Goal: Task Accomplishment & Management: Use online tool/utility

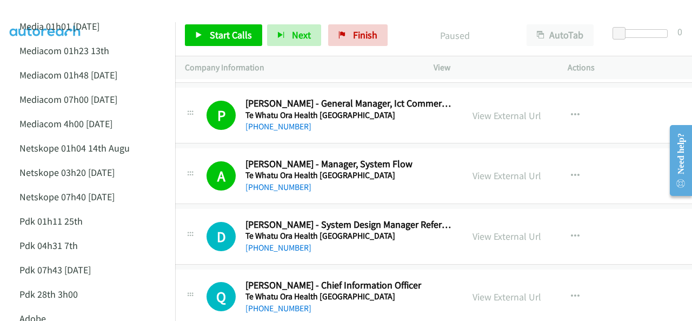
scroll to position [10761, 11]
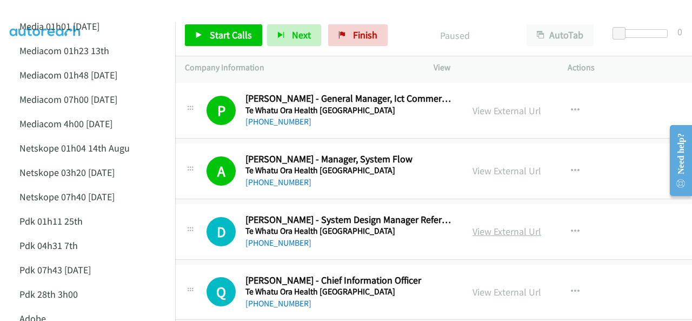
click at [501, 225] on link "View External Url" at bounding box center [507, 231] width 69 height 12
click at [225, 31] on span "Start Calls" at bounding box center [231, 35] width 42 height 12
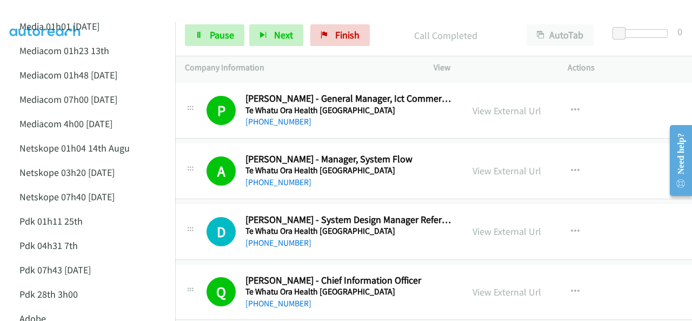
click at [40, 8] on img at bounding box center [45, 19] width 81 height 38
click at [71, 8] on img at bounding box center [45, 19] width 81 height 38
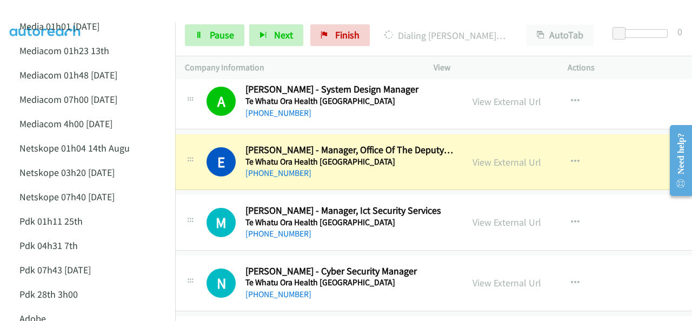
scroll to position [11031, 11]
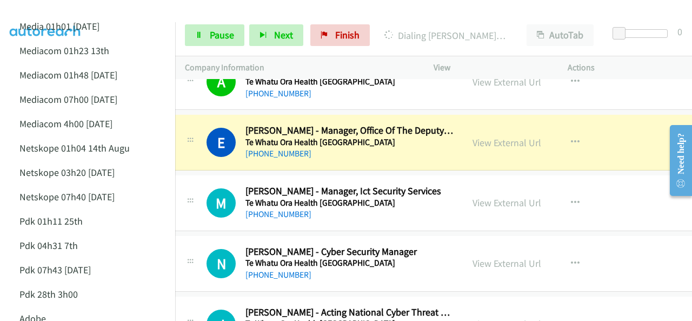
click at [96, 12] on div at bounding box center [341, 21] width 682 height 42
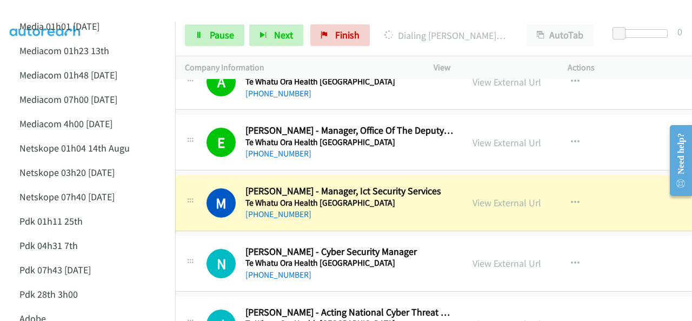
click at [91, 9] on div at bounding box center [341, 21] width 682 height 42
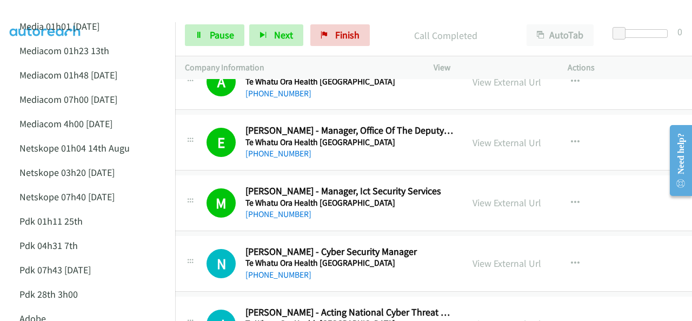
click at [59, 11] on img at bounding box center [45, 19] width 81 height 38
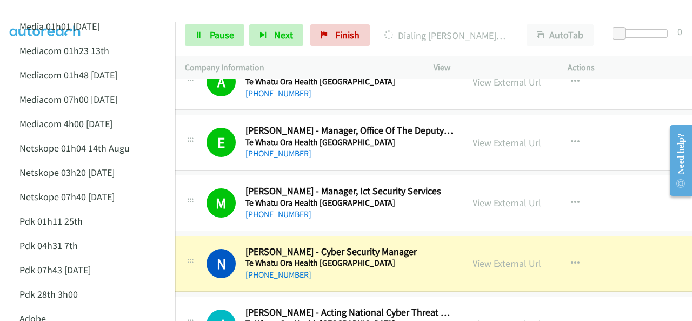
click at [85, 10] on img at bounding box center [45, 19] width 81 height 38
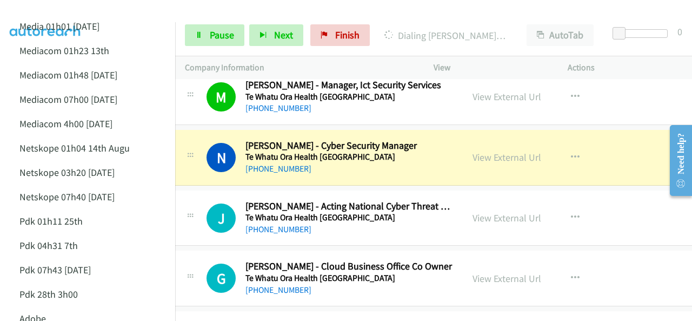
scroll to position [11139, 11]
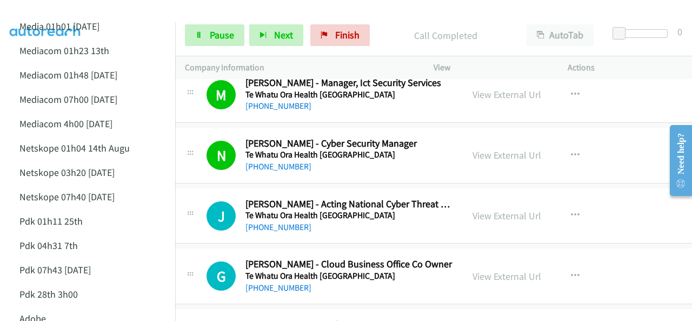
click at [65, 10] on img at bounding box center [45, 19] width 81 height 38
click at [70, 9] on img at bounding box center [45, 19] width 81 height 38
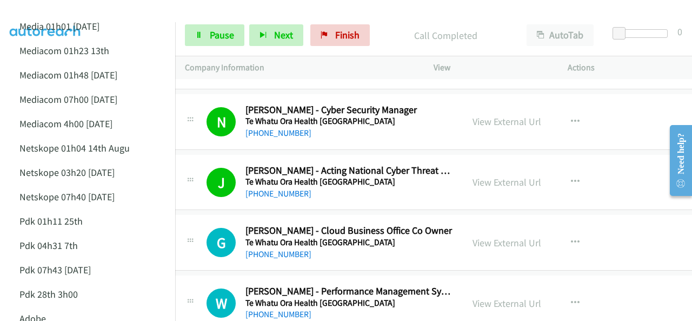
scroll to position [11193, 11]
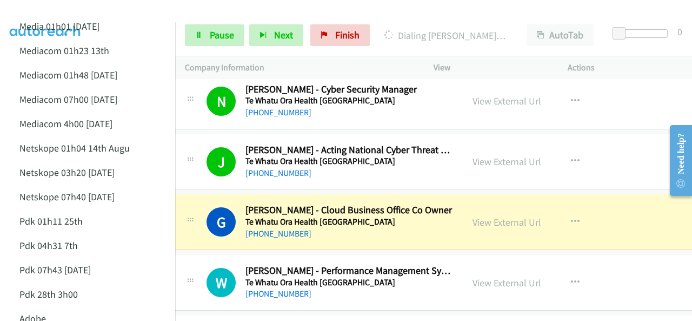
click at [37, 8] on img at bounding box center [45, 19] width 81 height 38
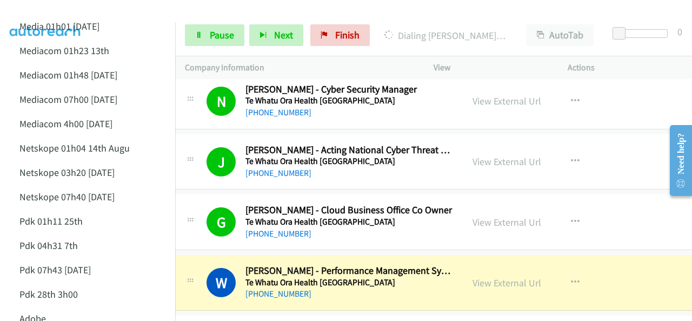
click at [64, 10] on img at bounding box center [45, 19] width 81 height 38
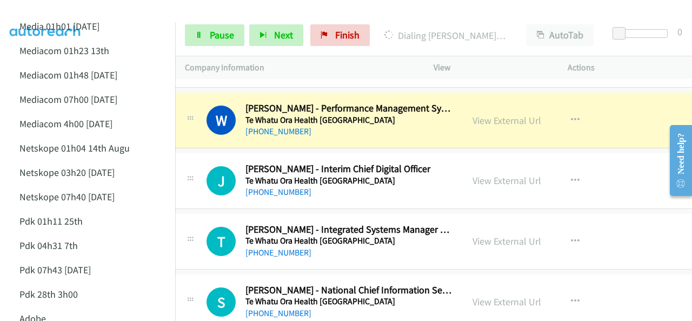
scroll to position [11302, 11]
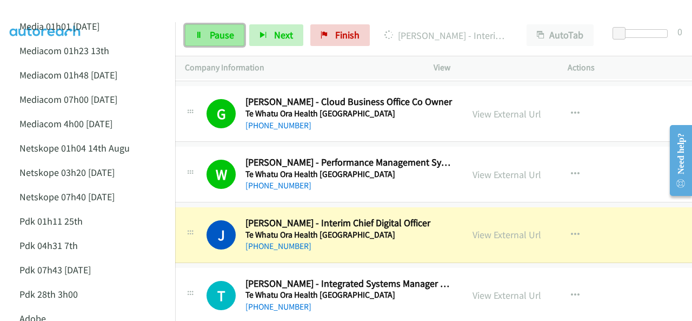
click at [209, 33] on link "Pause" at bounding box center [214, 35] width 59 height 22
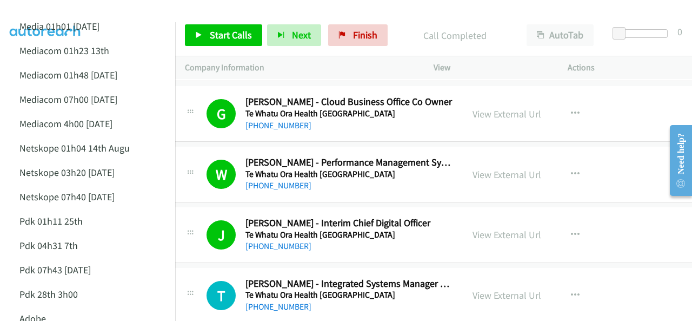
click at [94, 8] on div at bounding box center [341, 21] width 682 height 42
click at [370, 32] on span "Finish" at bounding box center [365, 35] width 24 height 12
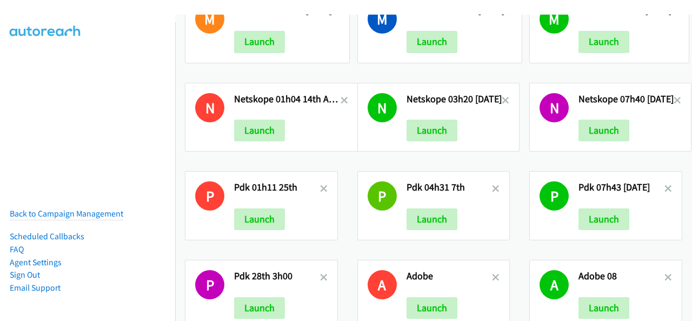
scroll to position [453, 0]
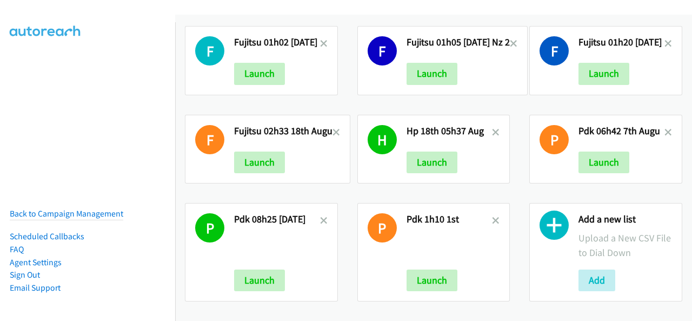
click at [590, 230] on p "Upload a New CSV File to Dial Down" at bounding box center [626, 244] width 94 height 29
click at [559, 221] on icon at bounding box center [554, 227] width 29 height 29
click at [593, 269] on button "Add" at bounding box center [597, 280] width 37 height 22
click at [605, 274] on button "Add" at bounding box center [597, 280] width 37 height 22
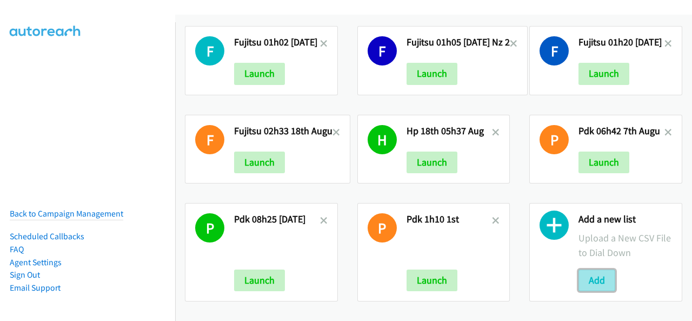
click at [605, 274] on button "Add" at bounding box center [597, 280] width 37 height 22
click at [486, 214] on h2 "Pdk 1h10 1st" at bounding box center [450, 219] width 86 height 12
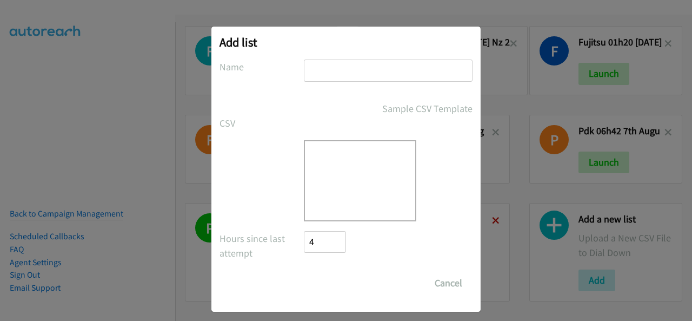
click at [489, 51] on body "D Dell 06h09 13th A Ug Launch M Media 01h01 12th Aug Launch M Mediacom 01h23 13…" at bounding box center [346, 25] width 692 height 51
click at [339, 81] on input "text" at bounding box center [388, 70] width 169 height 22
type input "hp sg"
click at [351, 165] on div at bounding box center [360, 180] width 112 height 81
paste input "hp sg"
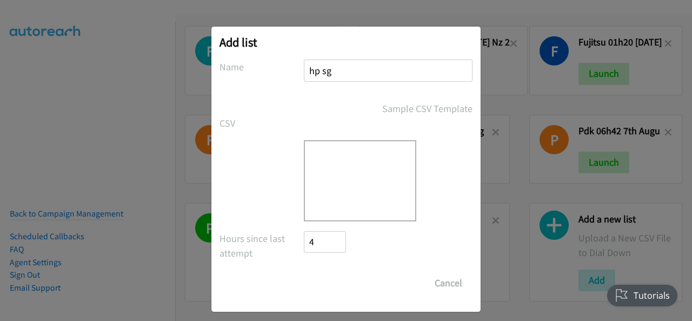
scroll to position [0, 0]
type input "hp sg"
click at [329, 172] on div at bounding box center [360, 180] width 112 height 81
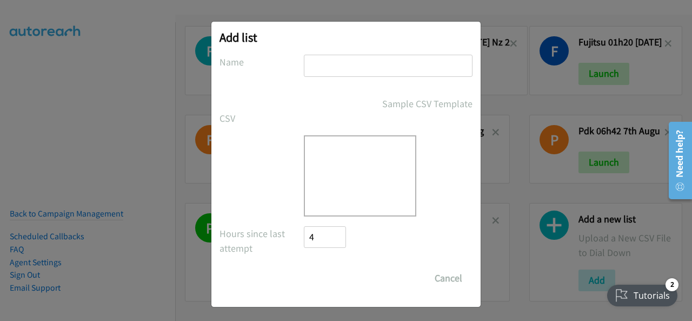
scroll to position [6, 0]
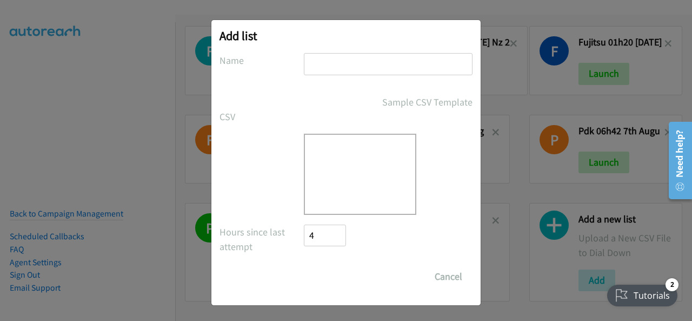
click at [357, 150] on div at bounding box center [360, 174] width 112 height 81
click at [351, 170] on div at bounding box center [360, 174] width 112 height 81
click at [353, 171] on div at bounding box center [360, 174] width 112 height 81
click at [354, 174] on div at bounding box center [360, 174] width 112 height 81
drag, startPoint x: 348, startPoint y: 71, endPoint x: 335, endPoint y: 72, distance: 12.4
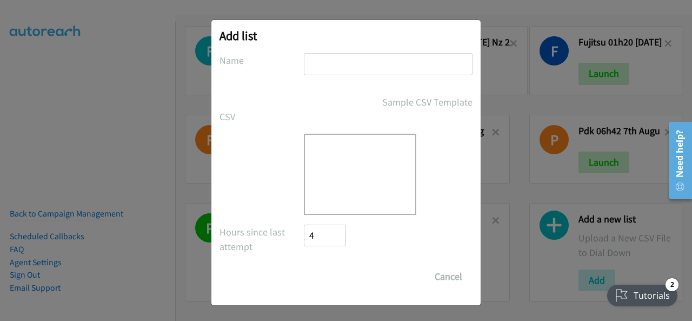
click at [335, 73] on input "text" at bounding box center [388, 64] width 169 height 22
click at [336, 175] on div at bounding box center [360, 174] width 112 height 81
click at [337, 175] on div at bounding box center [360, 174] width 112 height 81
click at [337, 172] on div at bounding box center [360, 174] width 112 height 81
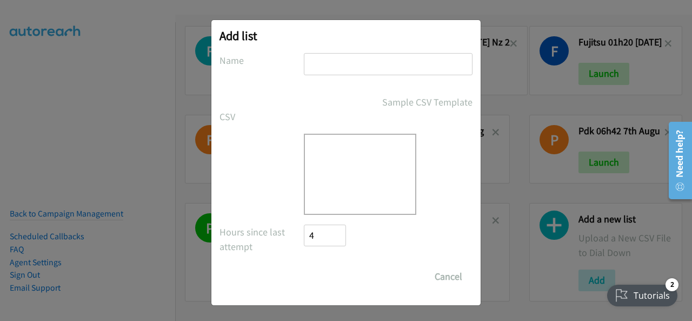
click at [273, 117] on label "CSV" at bounding box center [262, 116] width 84 height 15
click at [314, 70] on input "text" at bounding box center [388, 64] width 169 height 22
click at [316, 67] on input "text" at bounding box center [388, 64] width 169 height 22
click at [315, 69] on input "text" at bounding box center [388, 64] width 169 height 22
type input "HP Workstation 4th 00h57"
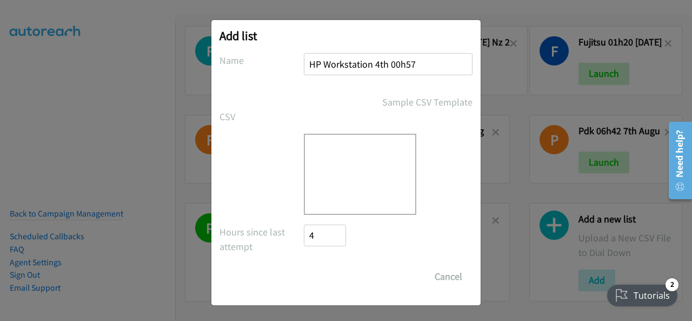
click at [343, 99] on div "Sample CSV Template" at bounding box center [388, 102] width 169 height 15
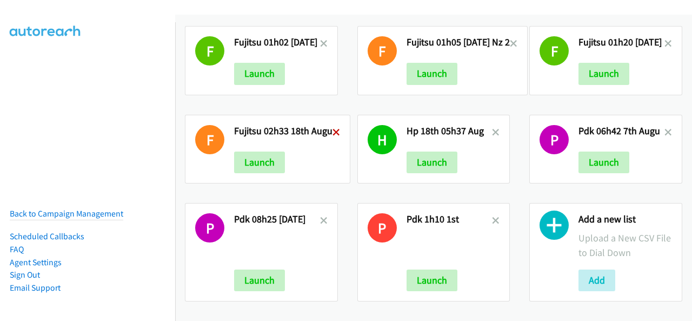
click at [334, 129] on icon at bounding box center [337, 133] width 8 height 8
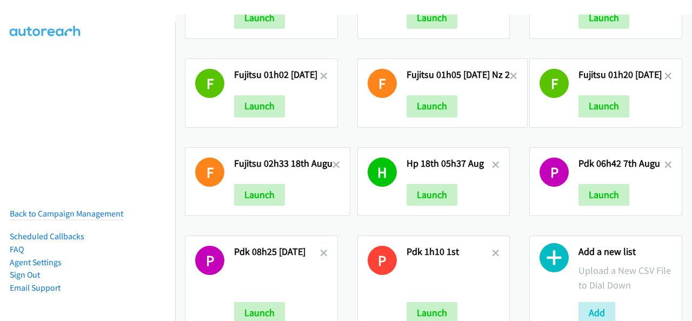
scroll to position [399, 0]
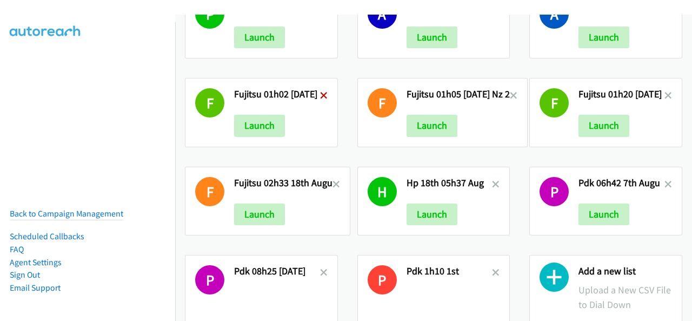
click at [328, 92] on icon at bounding box center [324, 96] width 8 height 8
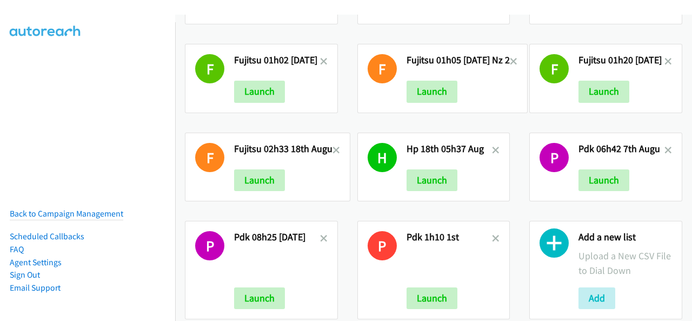
scroll to position [453, 0]
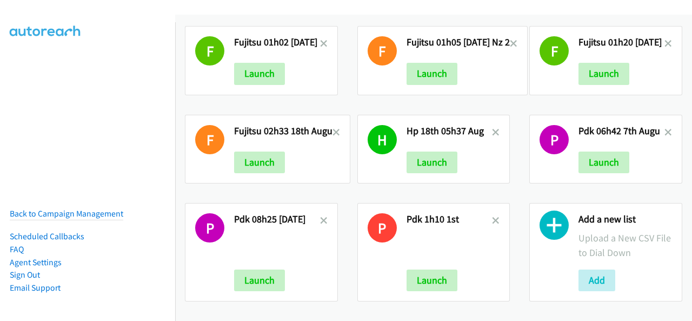
click at [611, 269] on div "Add" at bounding box center [626, 280] width 94 height 22
click at [598, 271] on button "Add" at bounding box center [597, 280] width 37 height 22
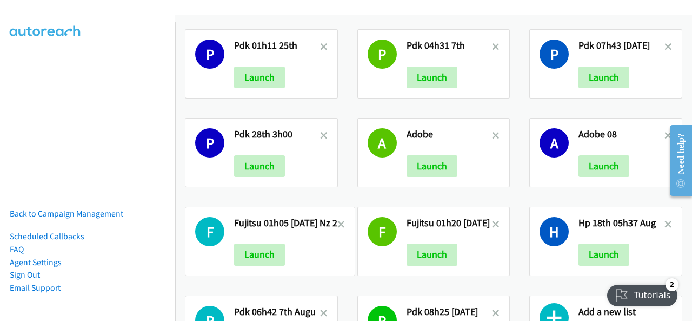
scroll to position [365, 0]
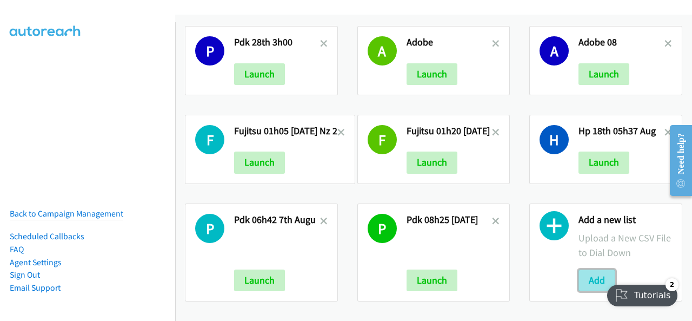
click at [602, 269] on button "Add" at bounding box center [597, 280] width 37 height 22
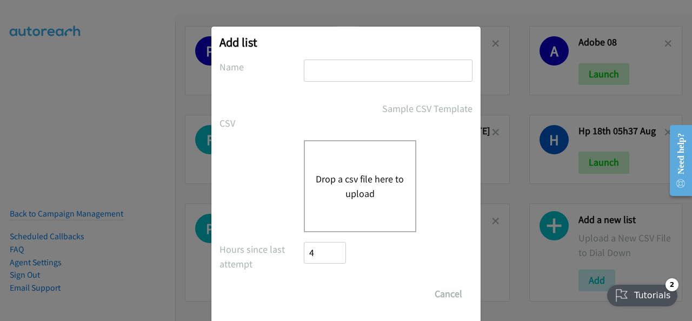
paste input "hp sg"
type input "hp sg"
click at [356, 181] on button "Drop a csv file here to upload" at bounding box center [360, 185] width 89 height 29
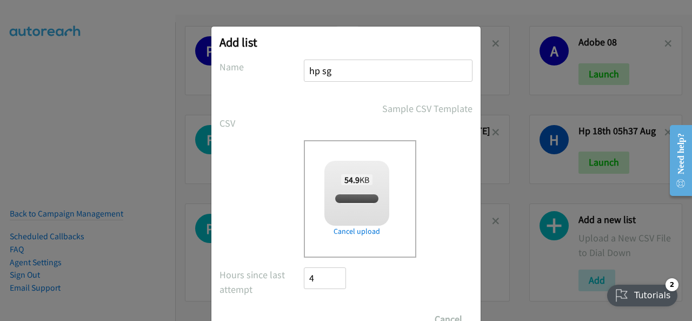
checkbox input "true"
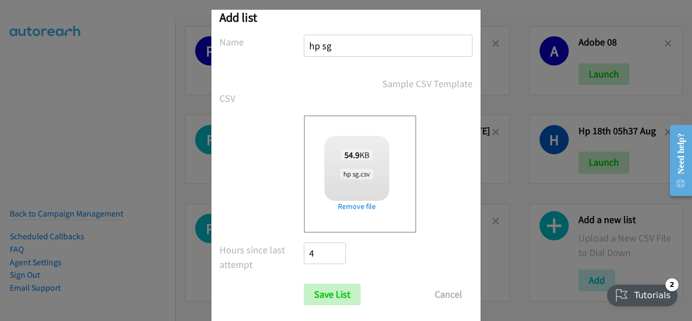
scroll to position [43, 0]
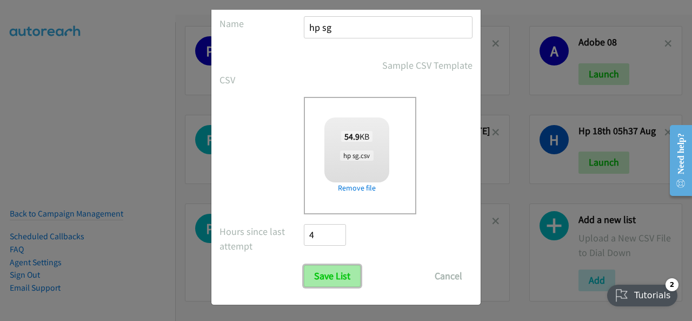
click at [323, 277] on input "Save List" at bounding box center [332, 276] width 57 height 22
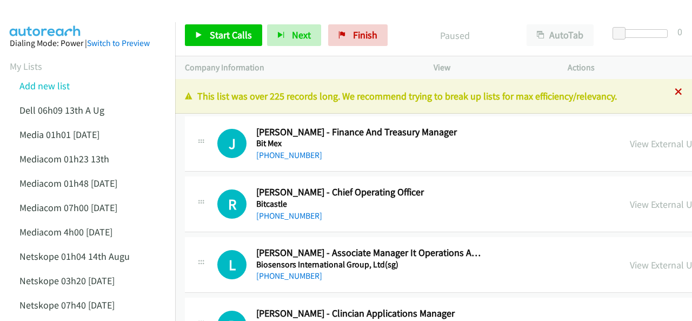
click at [675, 89] on icon at bounding box center [679, 93] width 8 height 8
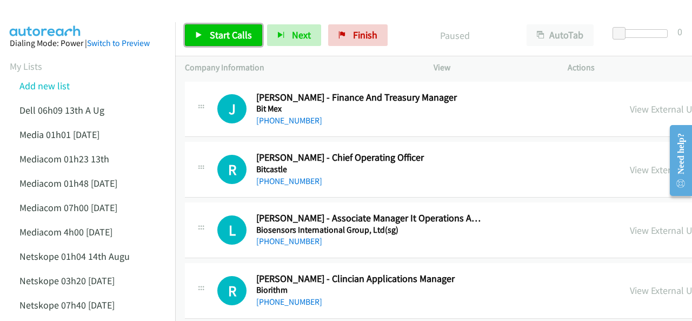
click at [225, 37] on span "Start Calls" at bounding box center [231, 35] width 42 height 12
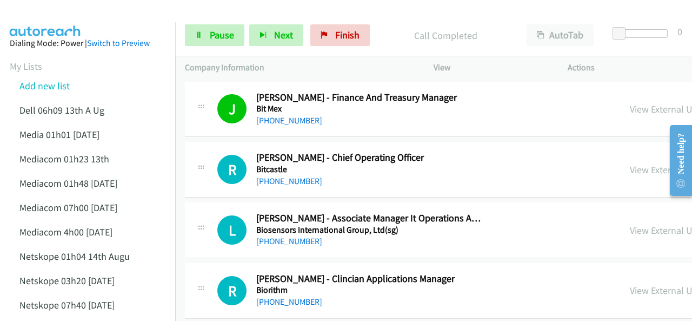
click at [76, 13] on img at bounding box center [45, 19] width 81 height 38
click at [44, 11] on img at bounding box center [45, 19] width 81 height 38
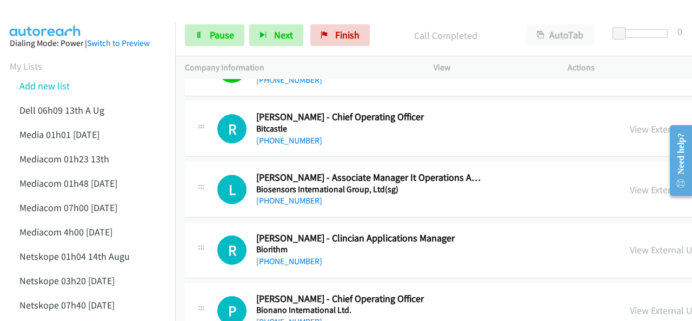
scroll to position [54, 0]
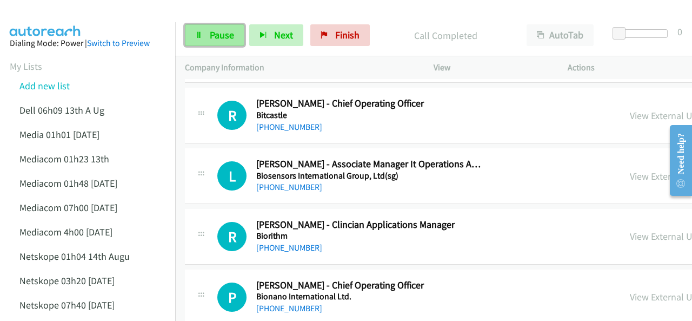
click at [204, 33] on link "Pause" at bounding box center [214, 35] width 59 height 22
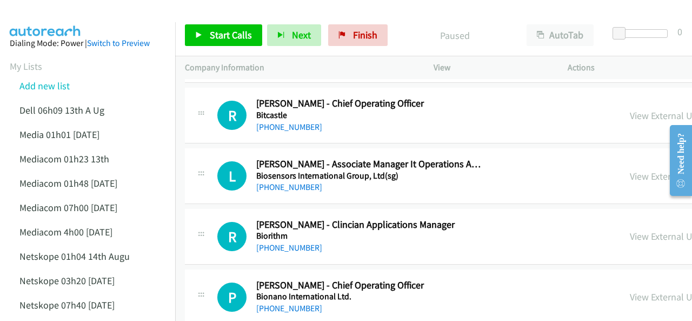
click at [80, 18] on img at bounding box center [45, 19] width 81 height 38
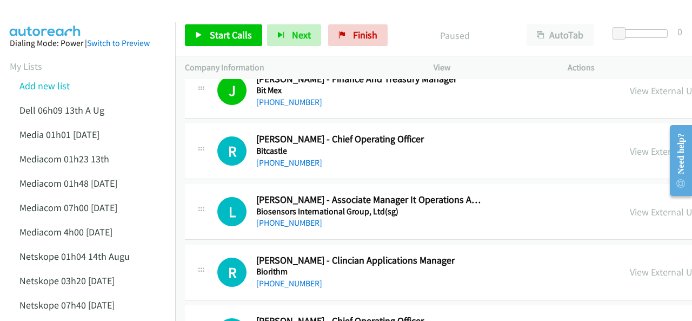
scroll to position [0, 0]
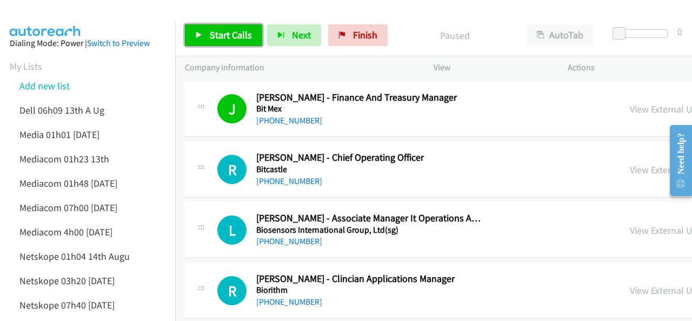
click at [234, 33] on span "Start Calls" at bounding box center [231, 35] width 42 height 12
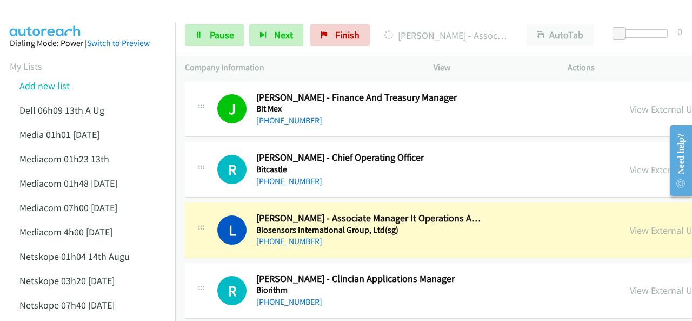
click at [57, 19] on img at bounding box center [45, 19] width 81 height 38
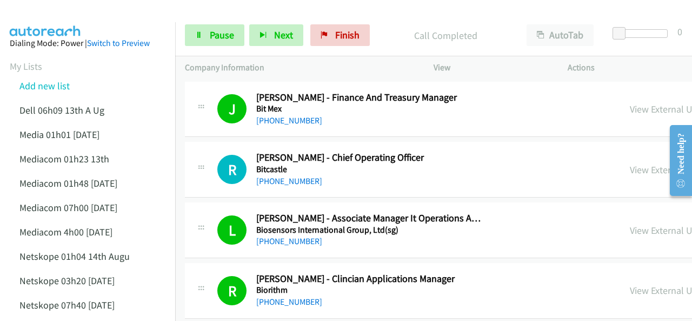
click at [63, 14] on img at bounding box center [45, 19] width 81 height 38
click at [52, 17] on img at bounding box center [45, 19] width 81 height 38
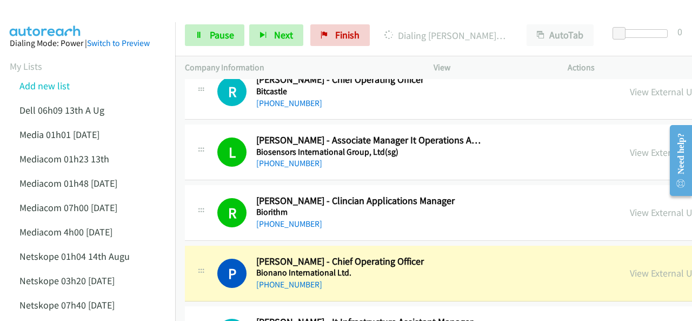
scroll to position [162, 0]
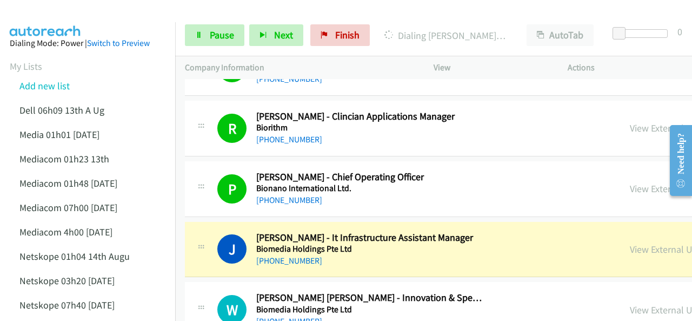
click at [71, 16] on img at bounding box center [45, 19] width 81 height 38
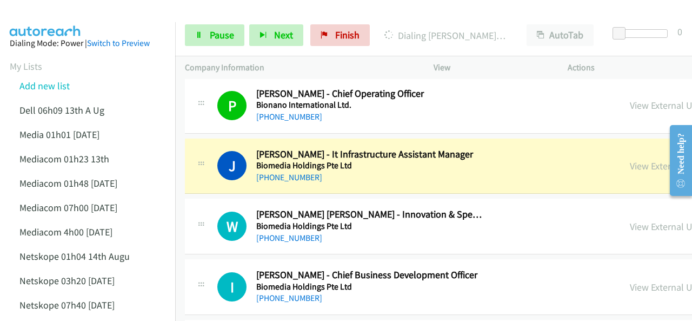
scroll to position [270, 0]
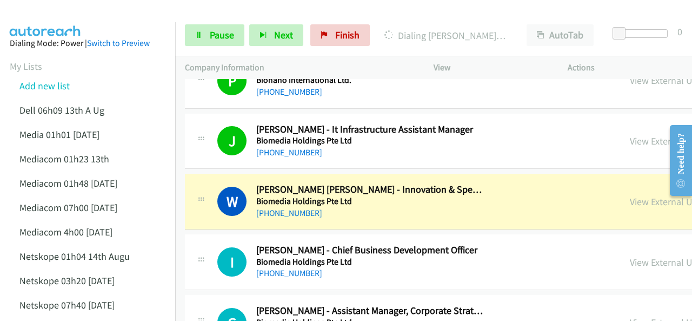
click at [52, 15] on img at bounding box center [45, 19] width 81 height 38
click at [72, 15] on img at bounding box center [45, 19] width 81 height 38
click at [211, 37] on span "Pause" at bounding box center [222, 35] width 24 height 12
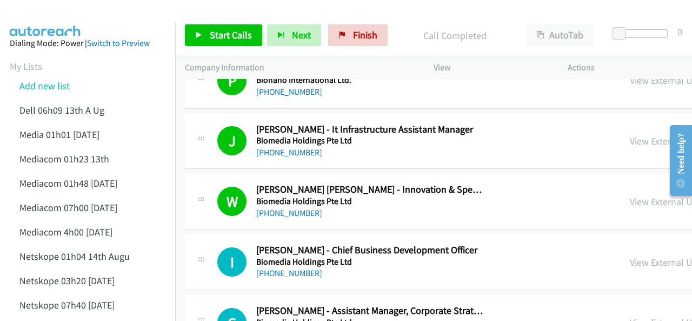
click at [55, 21] on img at bounding box center [45, 19] width 81 height 38
click at [283, 151] on link "[PHONE_NUMBER]" at bounding box center [289, 152] width 66 height 10
click at [49, 21] on img at bounding box center [45, 19] width 81 height 38
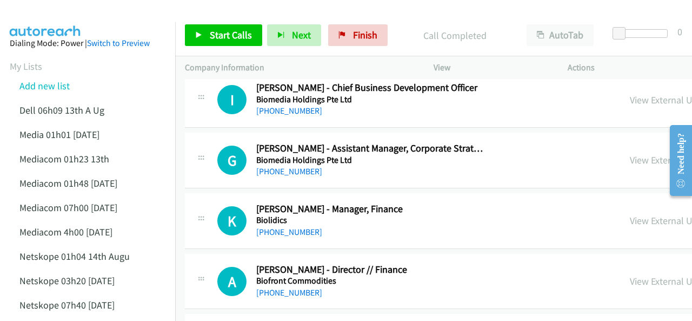
scroll to position [379, 0]
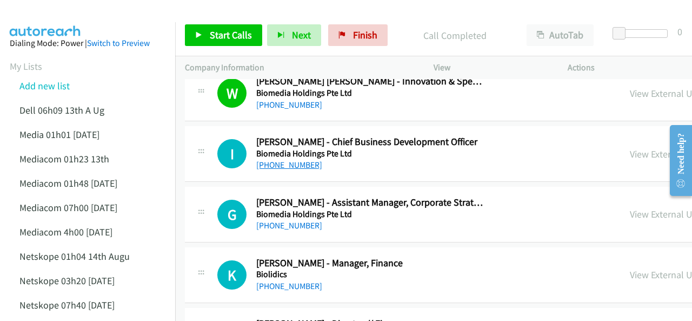
click at [282, 164] on link "[PHONE_NUMBER]" at bounding box center [289, 165] width 66 height 10
click at [95, 10] on div at bounding box center [341, 21] width 682 height 42
click at [30, 12] on img at bounding box center [45, 19] width 81 height 38
click at [91, 8] on div at bounding box center [341, 21] width 682 height 42
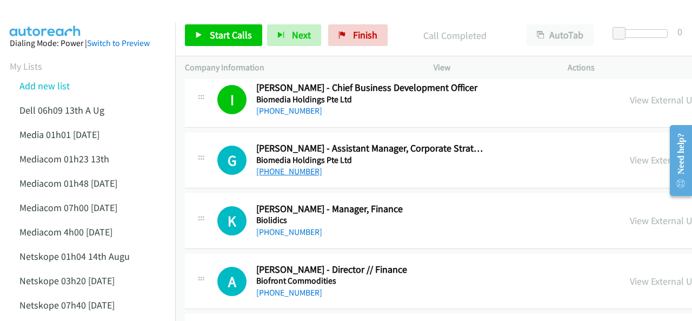
click at [273, 166] on link "[PHONE_NUMBER]" at bounding box center [289, 171] width 66 height 10
click at [94, 14] on div at bounding box center [341, 21] width 682 height 42
click at [108, 19] on div at bounding box center [341, 21] width 682 height 42
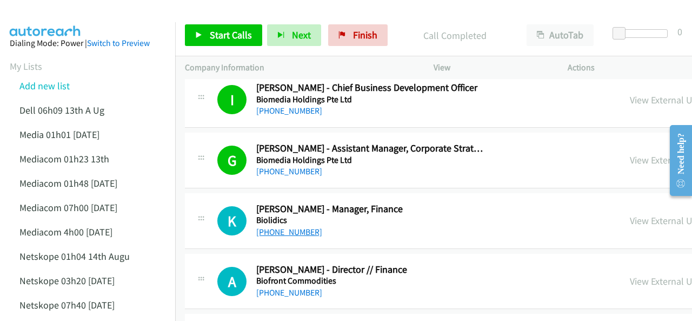
click at [283, 230] on link "[PHONE_NUMBER]" at bounding box center [289, 232] width 66 height 10
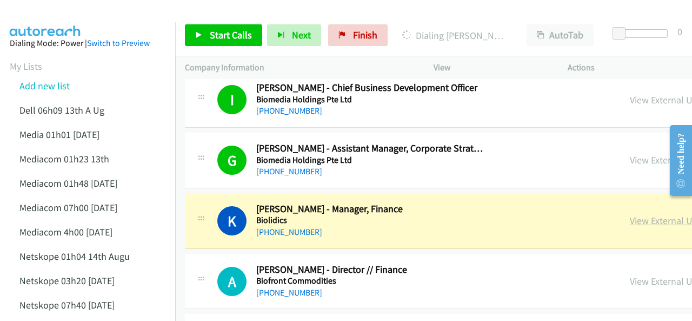
click at [630, 220] on link "View External Url" at bounding box center [664, 220] width 69 height 12
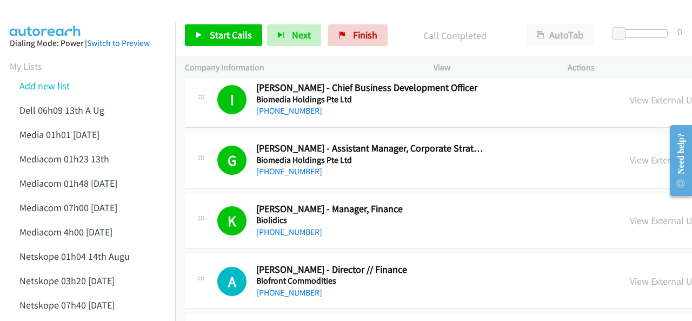
click at [102, 16] on div at bounding box center [341, 21] width 682 height 42
click at [630, 162] on link "View External Url" at bounding box center [664, 160] width 69 height 12
click at [229, 37] on span "Start Calls" at bounding box center [231, 35] width 42 height 12
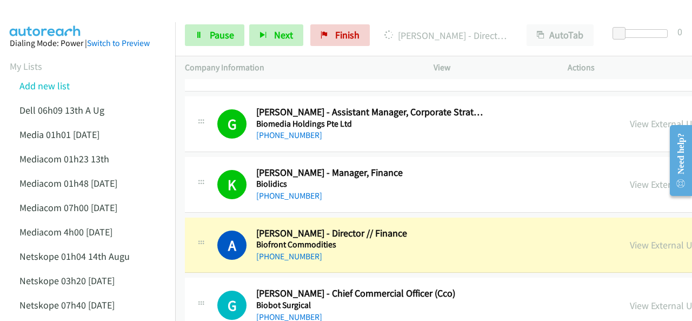
scroll to position [541, 0]
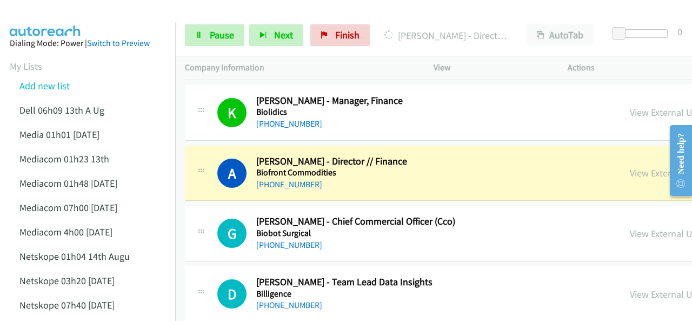
click at [59, 19] on img at bounding box center [45, 19] width 81 height 38
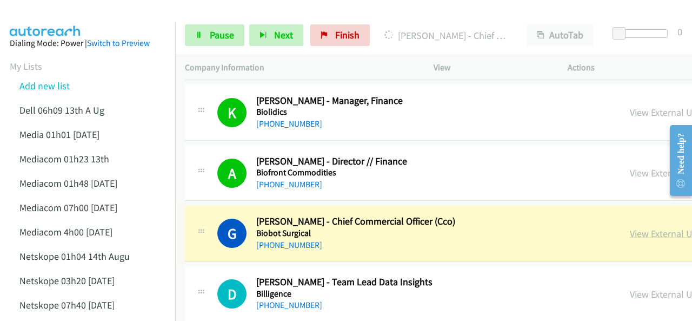
click at [630, 230] on link "View External Url" at bounding box center [664, 233] width 69 height 12
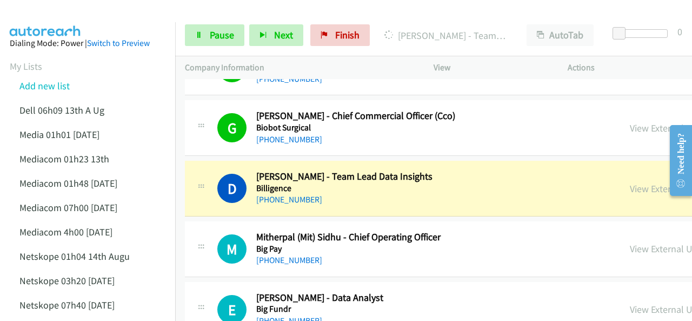
scroll to position [649, 0]
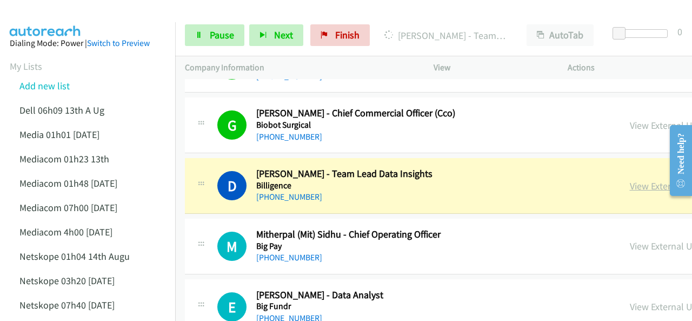
click at [630, 181] on link "View External Url" at bounding box center [664, 186] width 69 height 12
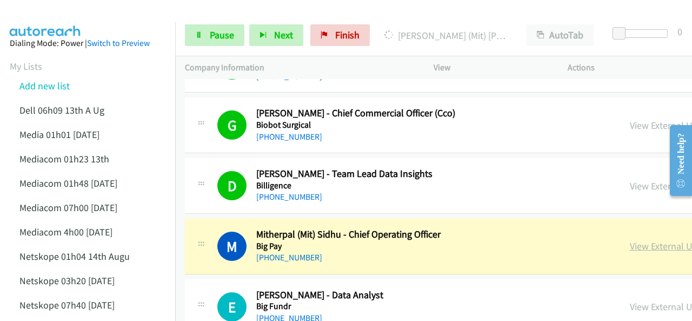
click at [630, 243] on link "View External Url" at bounding box center [664, 246] width 69 height 12
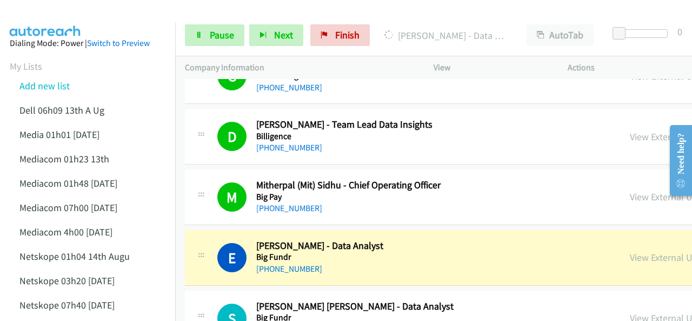
scroll to position [757, 0]
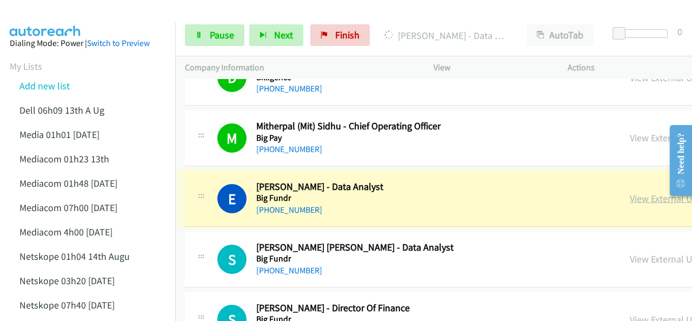
click at [630, 196] on link "View External Url" at bounding box center [664, 198] width 69 height 12
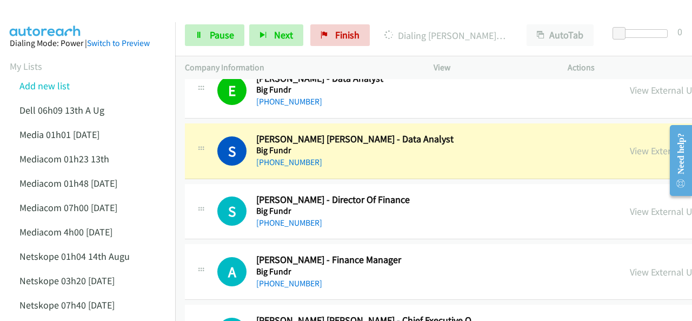
scroll to position [919, 0]
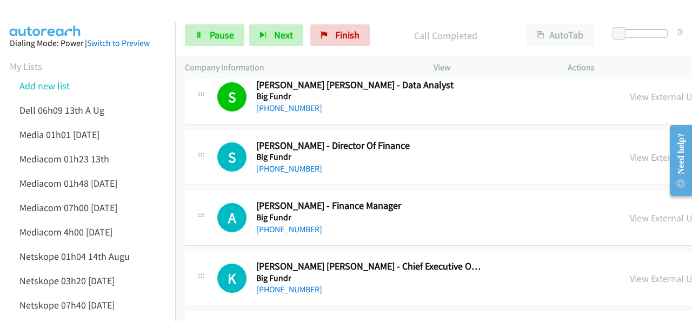
click at [62, 10] on img at bounding box center [45, 19] width 81 height 38
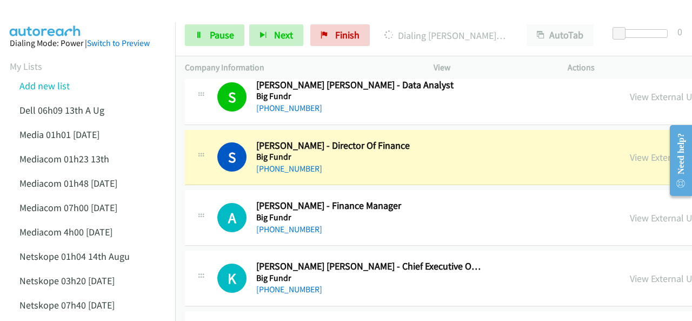
click at [96, 15] on div at bounding box center [341, 21] width 682 height 42
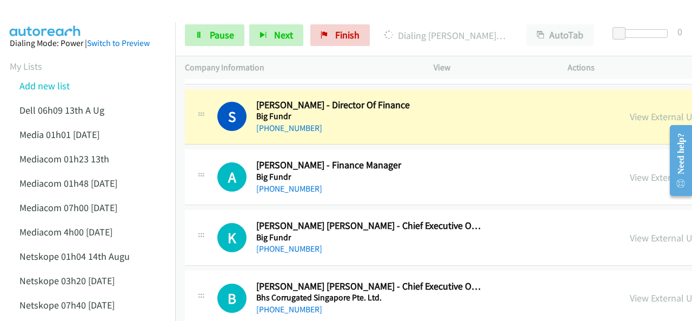
scroll to position [973, 0]
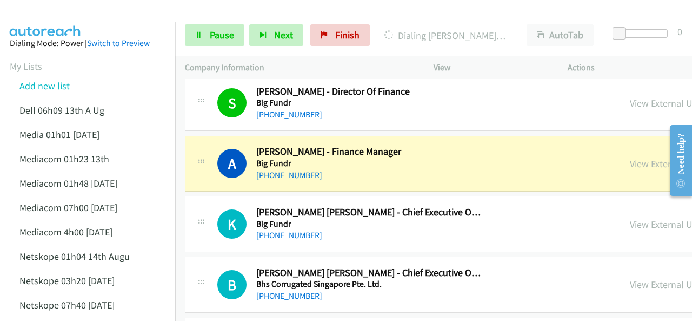
click at [73, 12] on img at bounding box center [45, 19] width 81 height 38
click at [59, 10] on img at bounding box center [45, 19] width 81 height 38
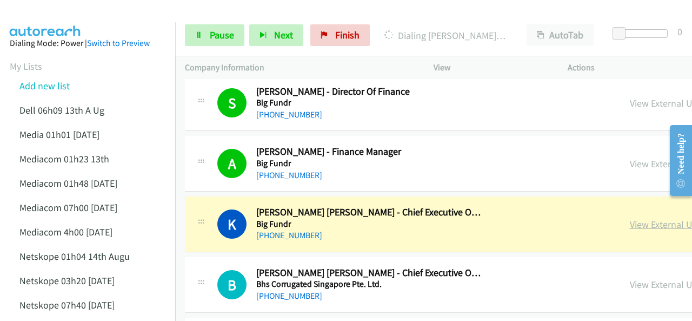
click at [630, 218] on link "View External Url" at bounding box center [664, 224] width 69 height 12
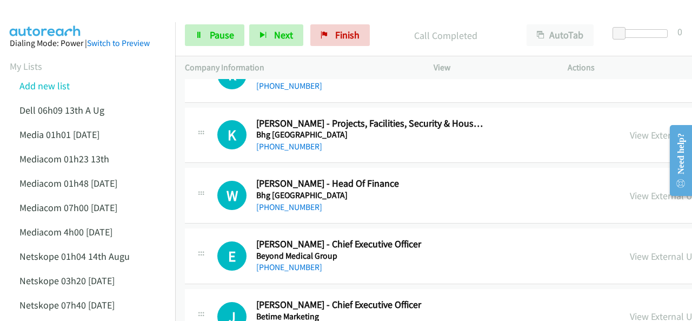
scroll to position [1136, 0]
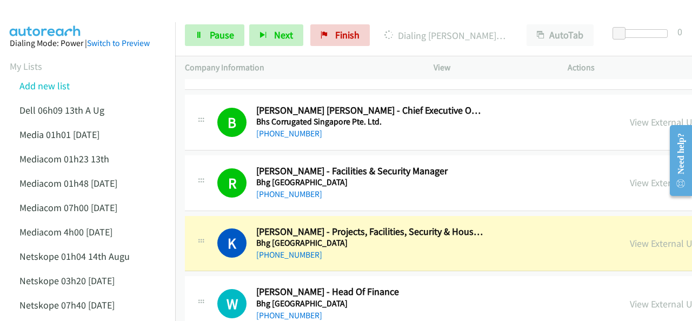
click at [67, 16] on img at bounding box center [45, 19] width 81 height 38
click at [82, 19] on img at bounding box center [45, 19] width 81 height 38
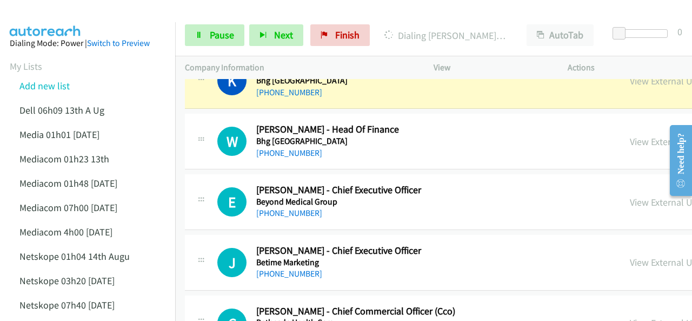
scroll to position [1244, 0]
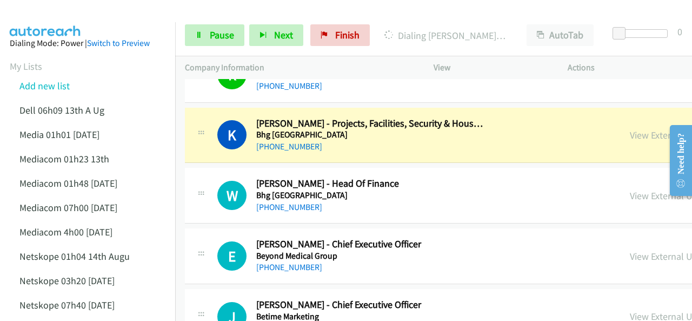
click at [76, 12] on img at bounding box center [45, 19] width 81 height 38
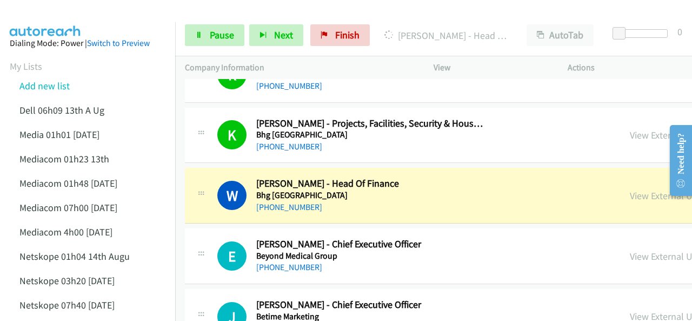
click at [630, 198] on div "View External Url" at bounding box center [664, 195] width 69 height 15
click at [630, 194] on link "View External Url" at bounding box center [664, 195] width 69 height 12
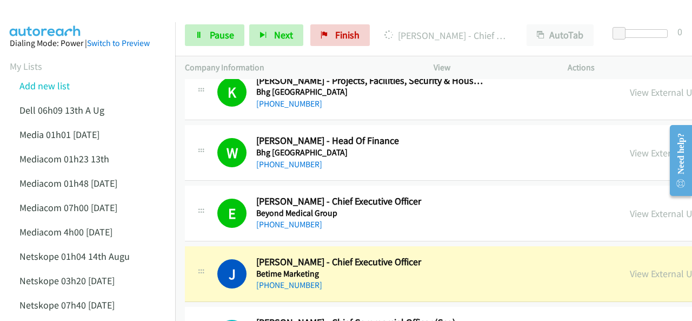
scroll to position [1352, 0]
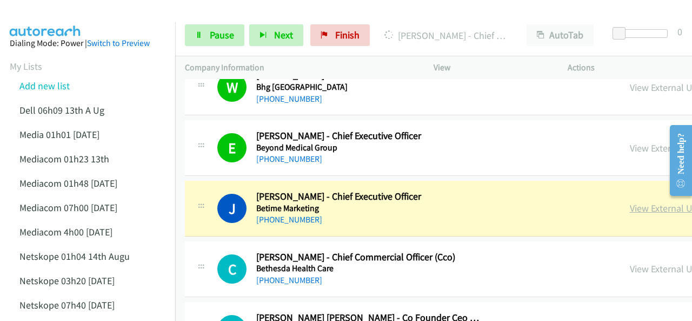
click at [630, 205] on link "View External Url" at bounding box center [664, 208] width 69 height 12
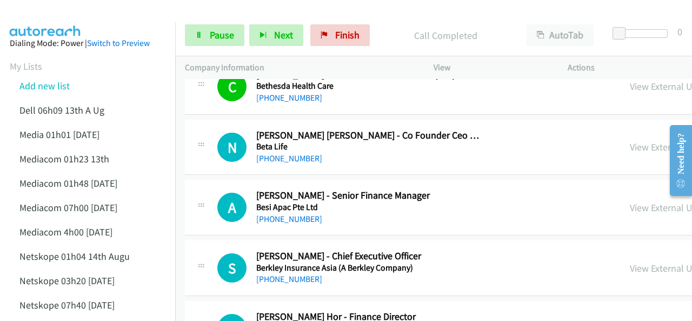
scroll to position [1514, 0]
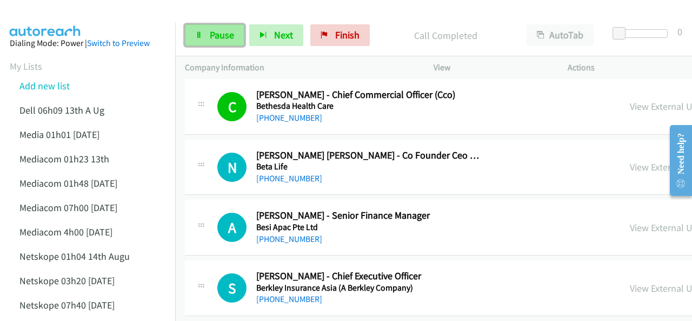
click at [218, 31] on span "Pause" at bounding box center [222, 35] width 24 height 12
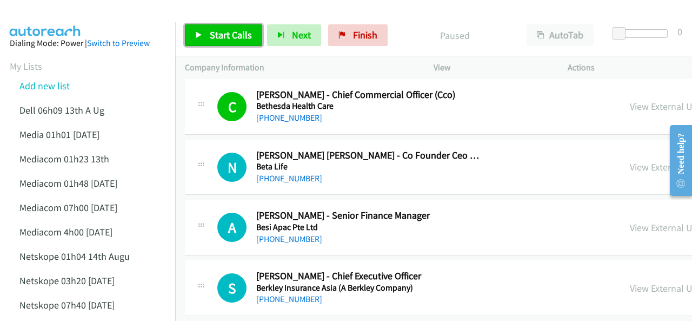
click at [215, 38] on span "Start Calls" at bounding box center [231, 35] width 42 height 12
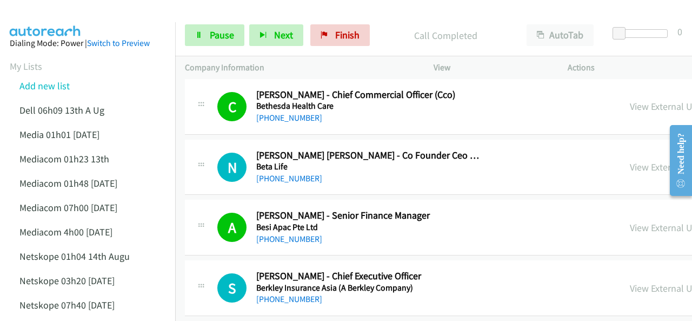
click at [71, 16] on img at bounding box center [45, 19] width 81 height 38
click at [208, 28] on link "Pause" at bounding box center [214, 35] width 59 height 22
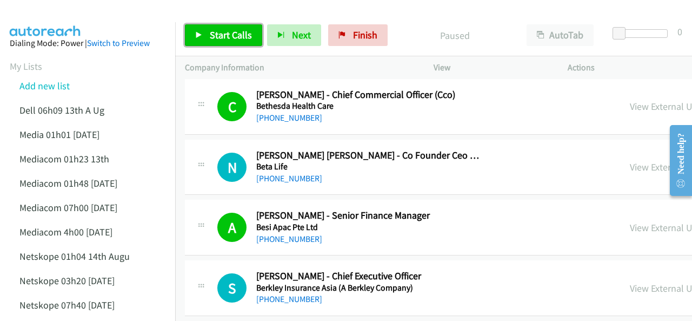
click at [230, 41] on span "Start Calls" at bounding box center [231, 35] width 42 height 12
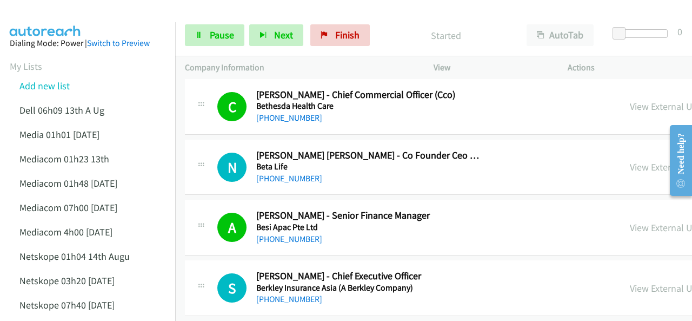
scroll to position [1622, 0]
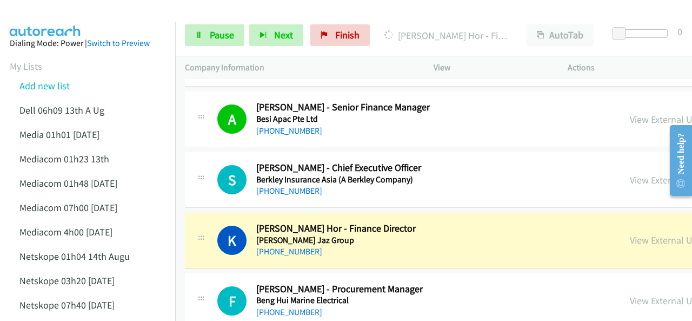
click at [81, 16] on img at bounding box center [45, 19] width 81 height 38
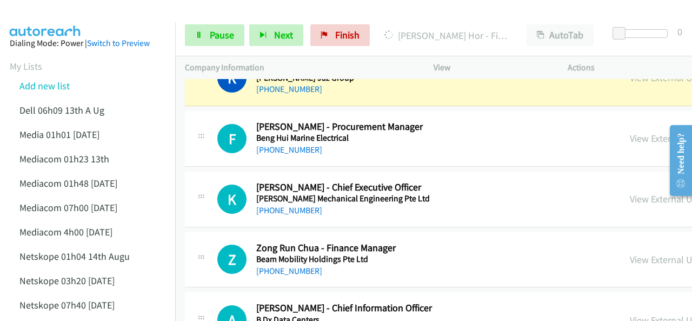
scroll to position [1730, 0]
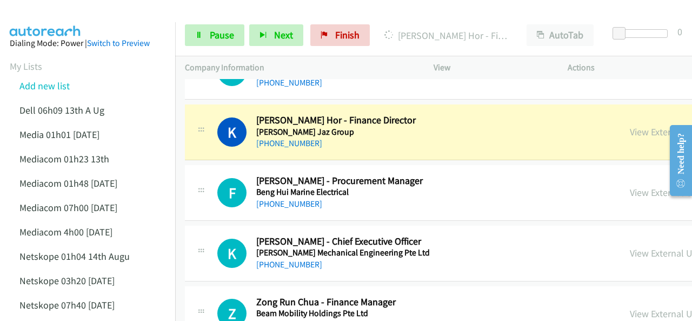
click at [75, 14] on img at bounding box center [45, 19] width 81 height 38
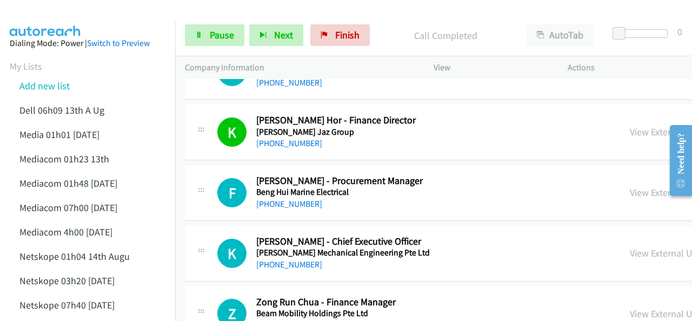
click at [102, 18] on div at bounding box center [341, 21] width 682 height 42
click at [62, 17] on img at bounding box center [45, 19] width 81 height 38
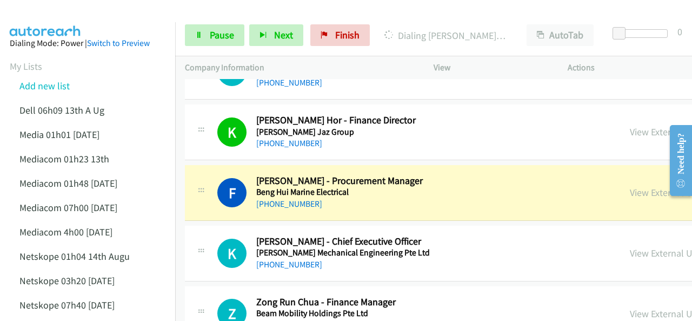
click at [81, 20] on img at bounding box center [45, 19] width 81 height 38
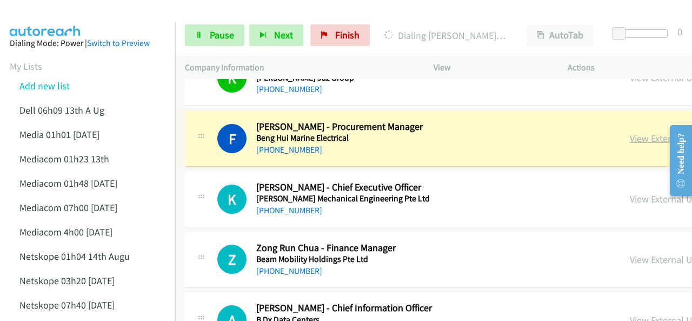
click at [630, 136] on link "View External Url" at bounding box center [664, 138] width 69 height 12
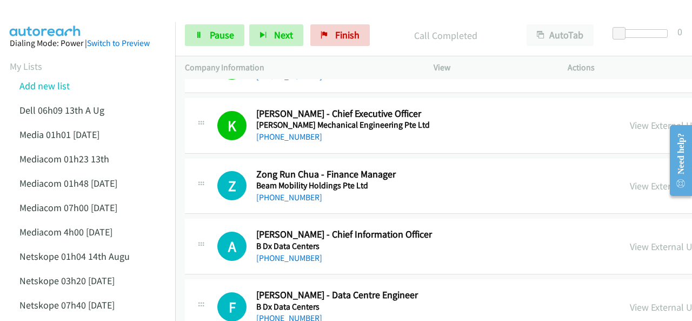
scroll to position [1839, 0]
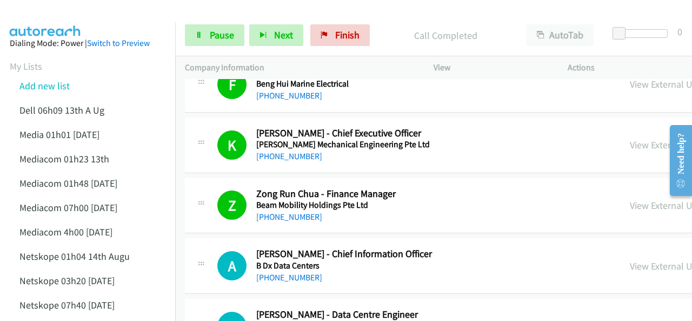
click at [74, 12] on img at bounding box center [45, 19] width 81 height 38
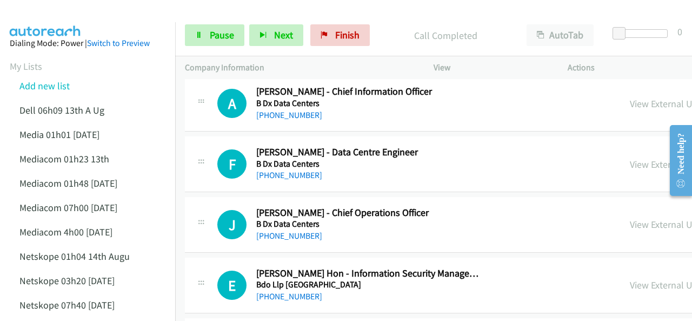
scroll to position [1947, 0]
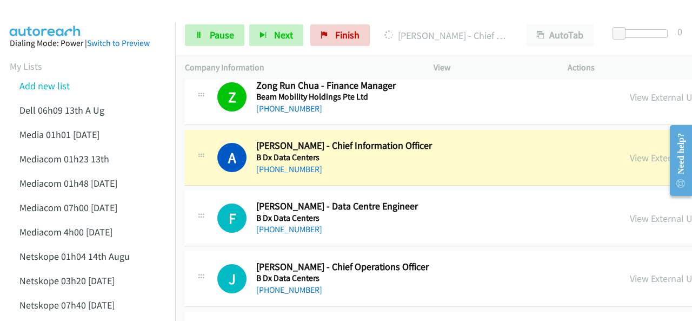
click at [50, 8] on img at bounding box center [45, 19] width 81 height 38
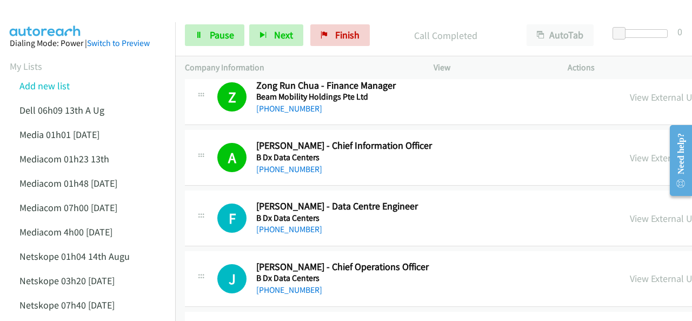
scroll to position [2001, 0]
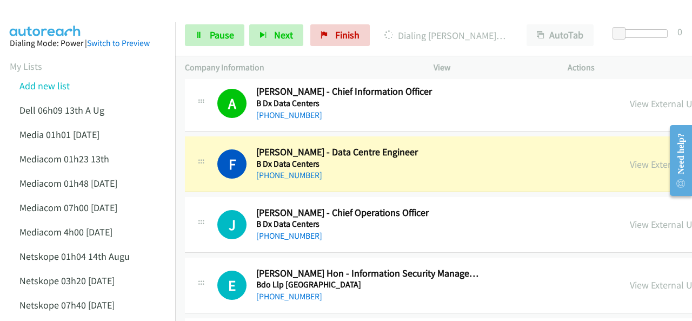
click at [95, 17] on div at bounding box center [341, 21] width 682 height 42
click at [630, 158] on link "View External Url" at bounding box center [664, 164] width 69 height 12
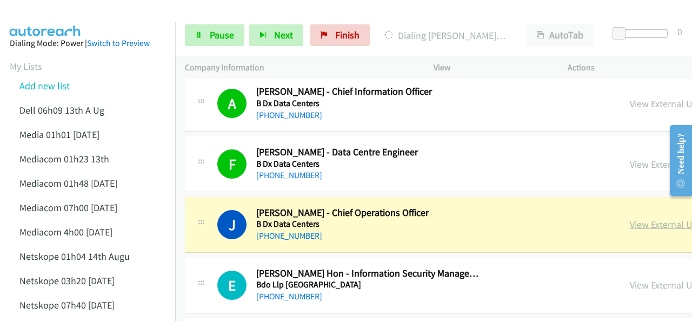
click at [630, 219] on link "View External Url" at bounding box center [664, 224] width 69 height 12
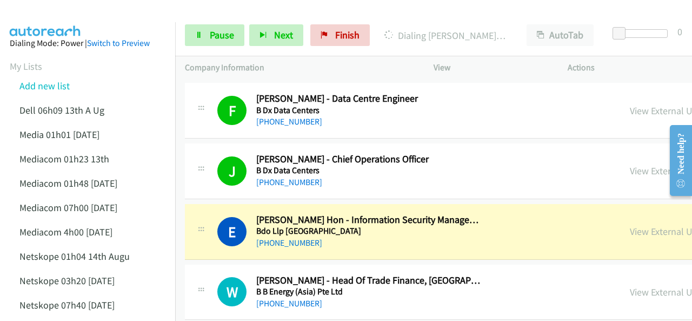
scroll to position [2055, 0]
click at [630, 224] on link "View External Url" at bounding box center [664, 230] width 69 height 12
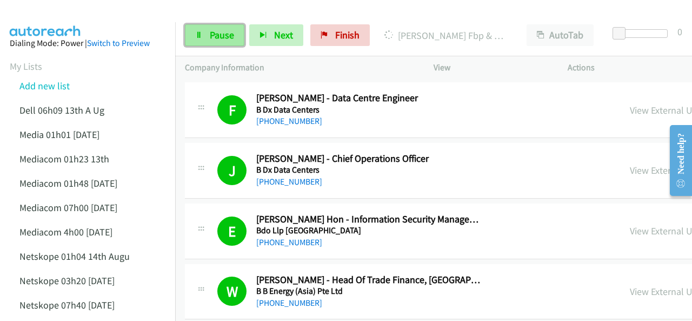
click at [210, 35] on span "Pause" at bounding box center [222, 35] width 24 height 12
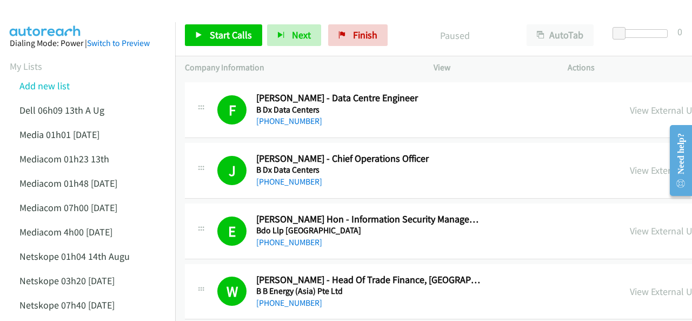
click at [129, 18] on div at bounding box center [341, 21] width 682 height 42
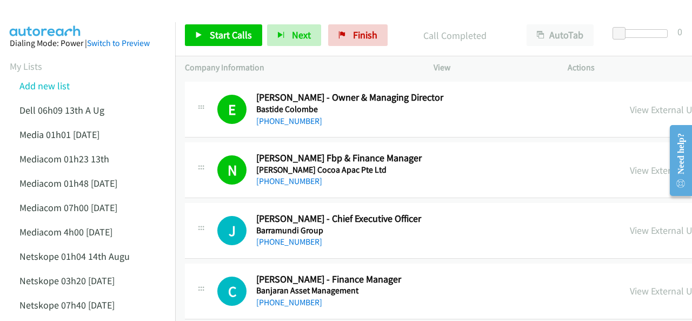
scroll to position [2379, 0]
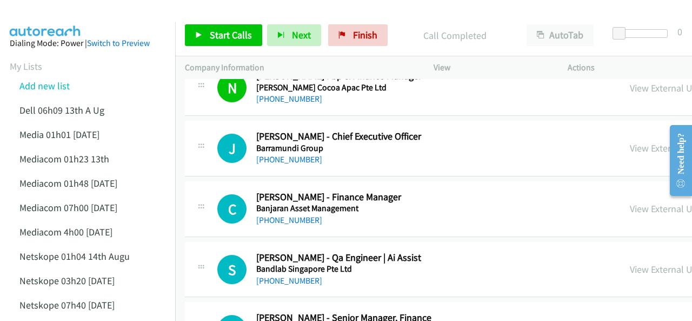
click at [217, 39] on span "Start Calls" at bounding box center [231, 35] width 42 height 12
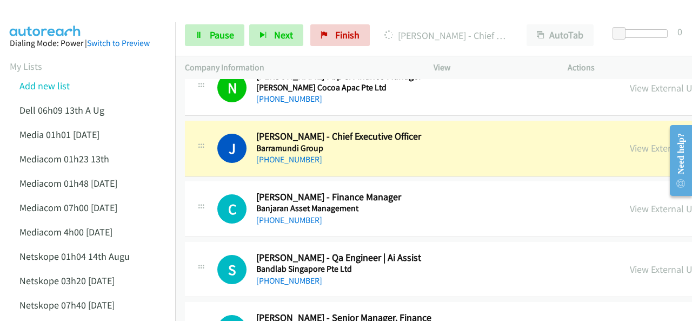
click at [75, 21] on img at bounding box center [45, 19] width 81 height 38
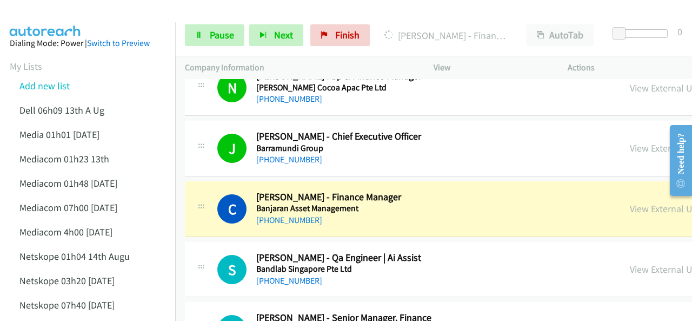
scroll to position [2433, 0]
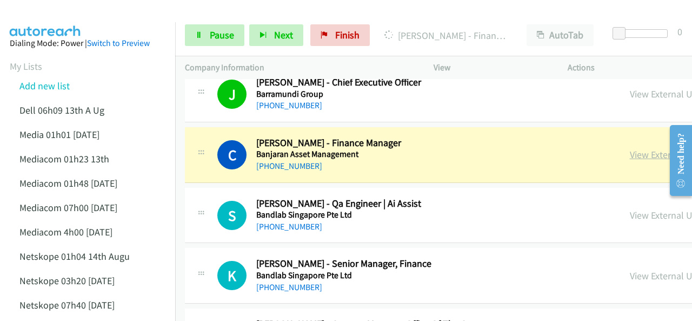
click at [630, 150] on link "View External Url" at bounding box center [664, 154] width 69 height 12
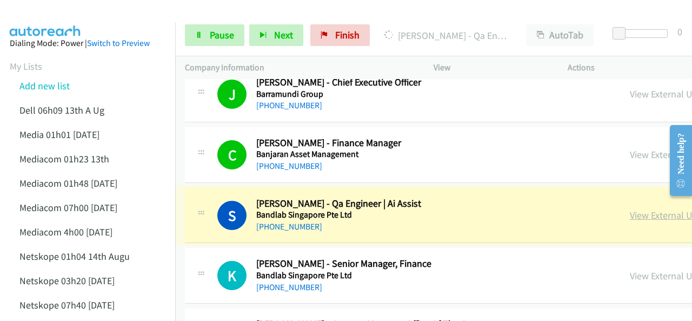
click at [630, 209] on link "View External Url" at bounding box center [664, 215] width 69 height 12
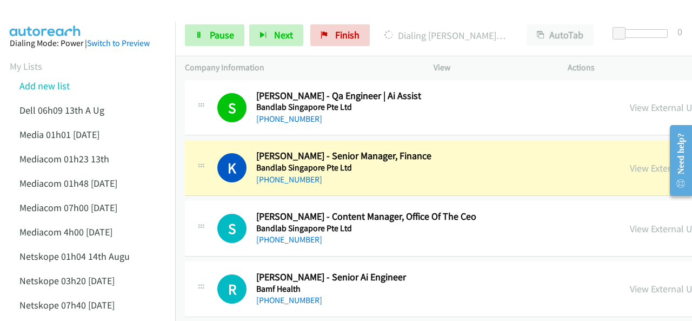
scroll to position [2542, 0]
click at [114, 15] on div at bounding box center [341, 21] width 682 height 42
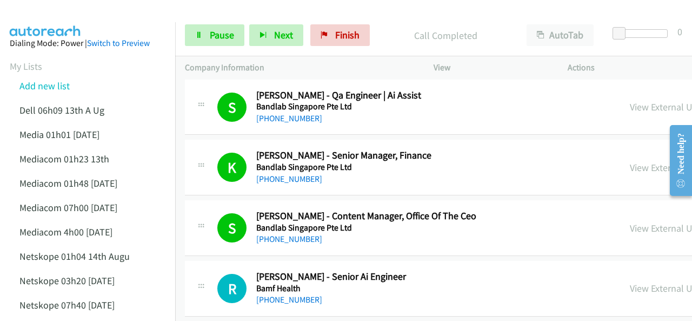
click at [56, 21] on img at bounding box center [45, 19] width 81 height 38
click at [58, 16] on img at bounding box center [45, 19] width 81 height 38
click at [39, 17] on img at bounding box center [45, 19] width 81 height 38
click at [214, 34] on span "Pause" at bounding box center [222, 35] width 24 height 12
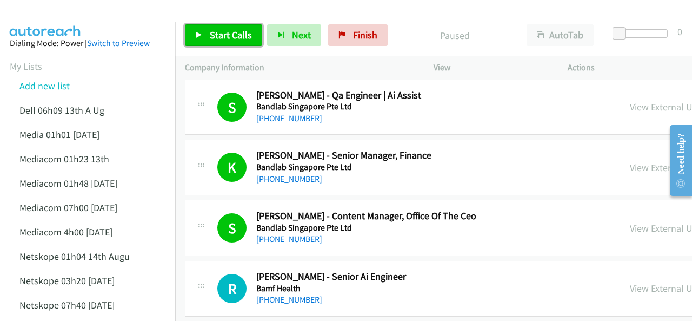
click at [214, 34] on span "Start Calls" at bounding box center [231, 35] width 42 height 12
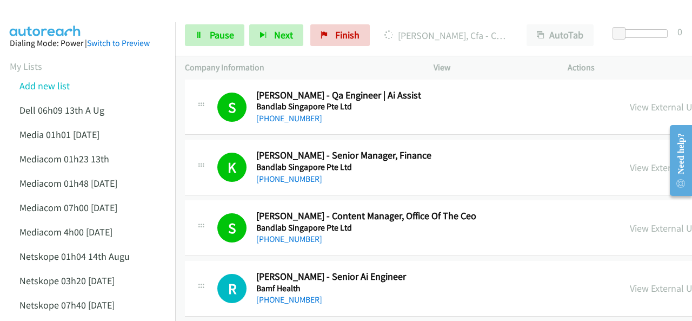
click at [55, 15] on img at bounding box center [45, 19] width 81 height 38
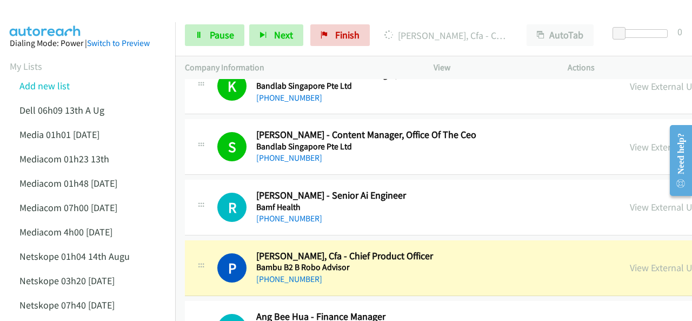
scroll to position [2650, 0]
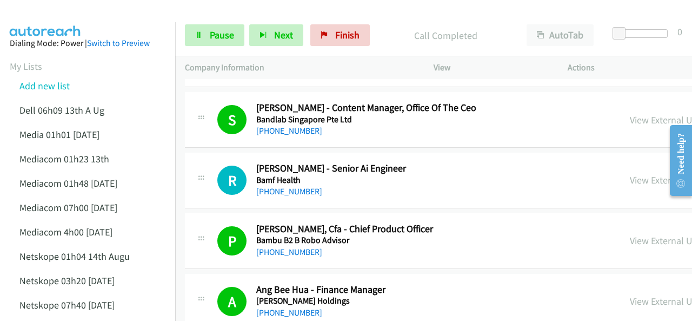
click at [74, 19] on img at bounding box center [45, 19] width 81 height 38
click at [70, 15] on img at bounding box center [45, 19] width 81 height 38
click at [222, 41] on span "Pause" at bounding box center [222, 35] width 24 height 12
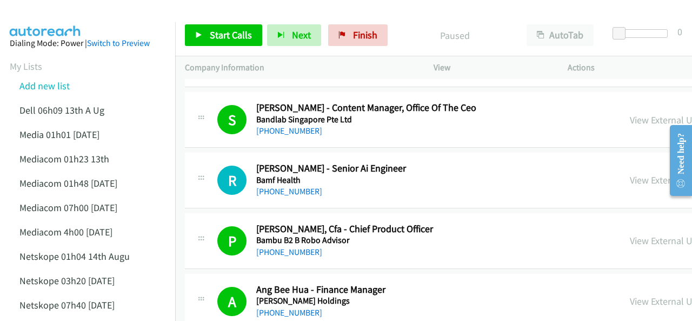
click at [66, 10] on img at bounding box center [45, 19] width 81 height 38
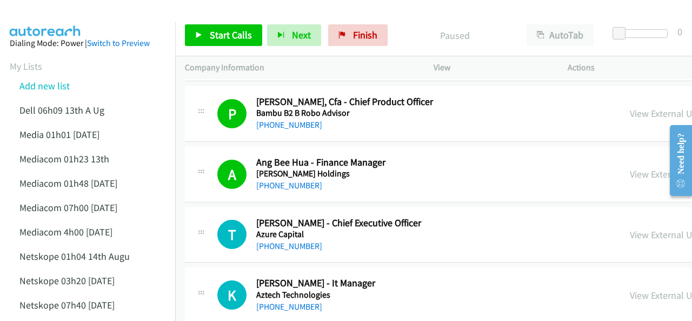
scroll to position [2812, 0]
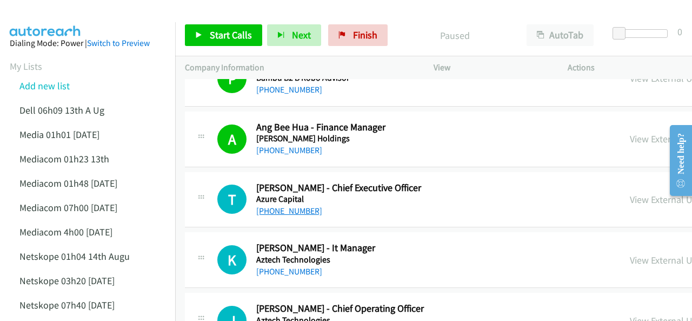
click at [279, 205] on link "[PHONE_NUMBER]" at bounding box center [289, 210] width 66 height 10
click at [52, 14] on img at bounding box center [45, 19] width 81 height 38
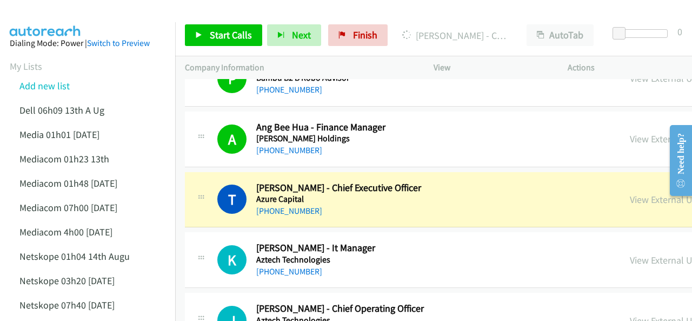
click at [52, 15] on img at bounding box center [45, 19] width 81 height 38
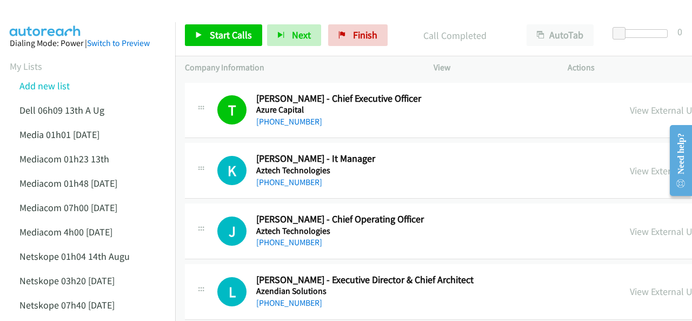
scroll to position [2866, 0]
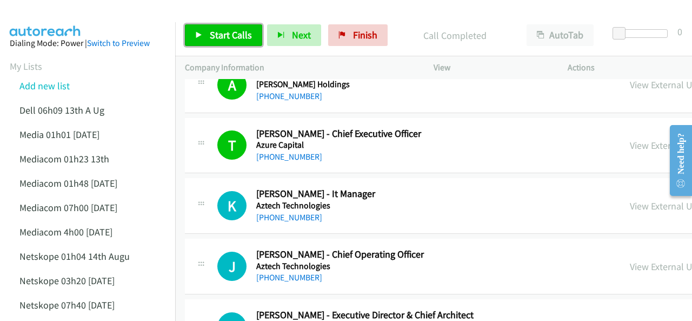
click at [224, 33] on span "Start Calls" at bounding box center [231, 35] width 42 height 12
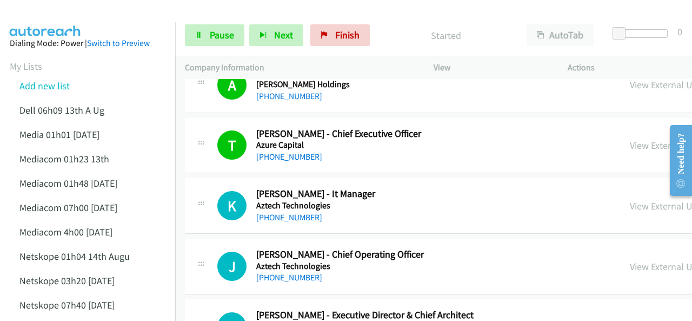
click at [48, 12] on img at bounding box center [45, 19] width 81 height 38
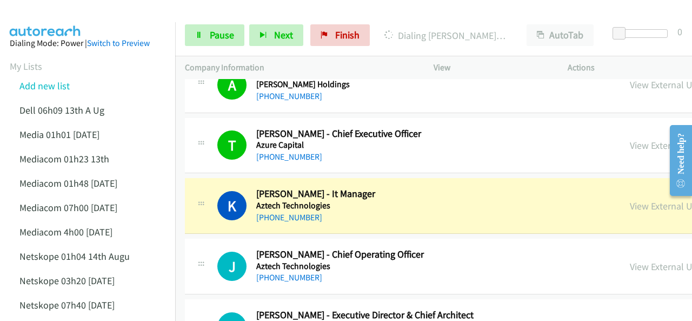
click at [84, 12] on img at bounding box center [45, 19] width 81 height 38
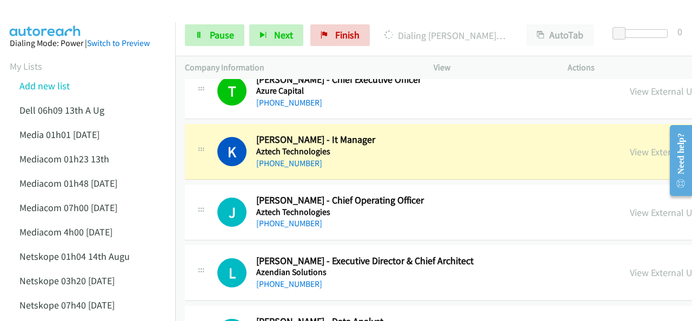
click at [80, 10] on img at bounding box center [45, 19] width 81 height 38
click at [51, 18] on img at bounding box center [45, 19] width 81 height 38
click at [88, 14] on div at bounding box center [341, 21] width 682 height 42
click at [48, 9] on img at bounding box center [45, 19] width 81 height 38
click at [25, 19] on img at bounding box center [45, 19] width 81 height 38
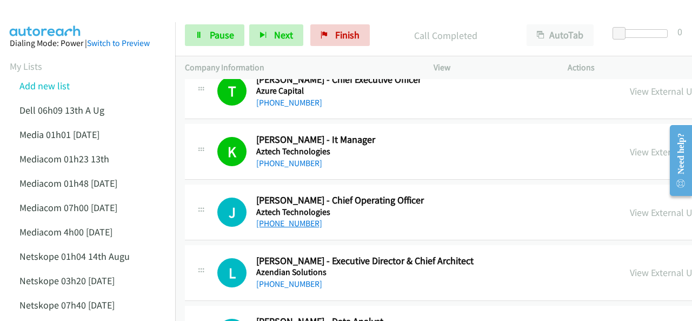
click at [290, 218] on link "[PHONE_NUMBER]" at bounding box center [289, 223] width 66 height 10
click at [73, 18] on img at bounding box center [45, 19] width 81 height 38
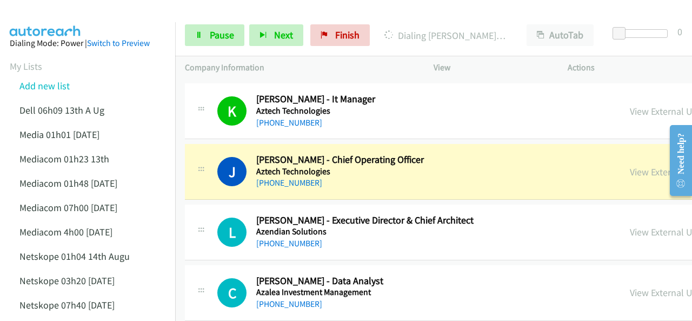
scroll to position [2974, 0]
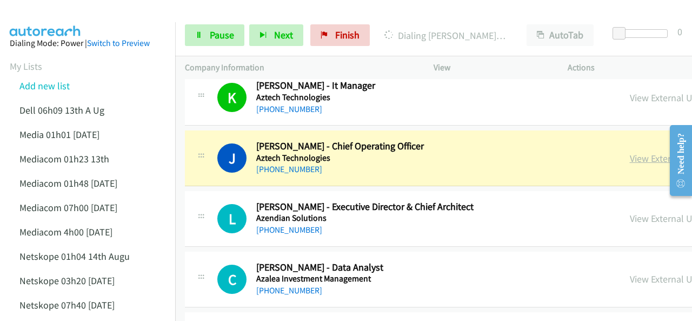
click at [630, 152] on link "View External Url" at bounding box center [664, 158] width 69 height 12
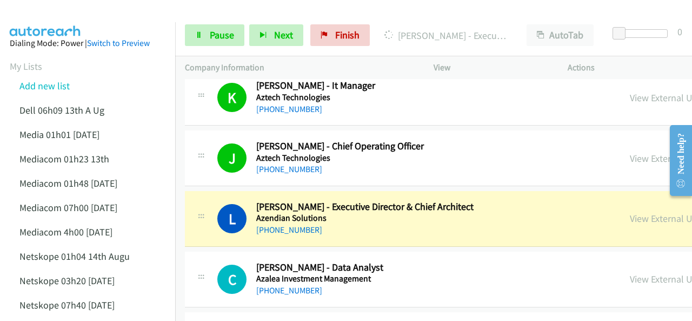
click at [54, 19] on img at bounding box center [45, 19] width 81 height 38
click at [630, 212] on link "View External Url" at bounding box center [664, 218] width 69 height 12
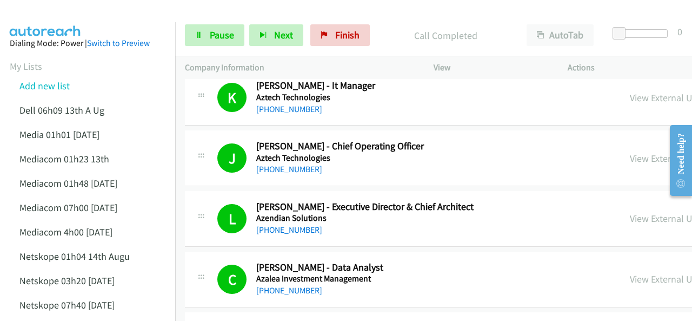
click at [39, 15] on img at bounding box center [45, 19] width 81 height 38
click at [34, 16] on img at bounding box center [45, 19] width 81 height 38
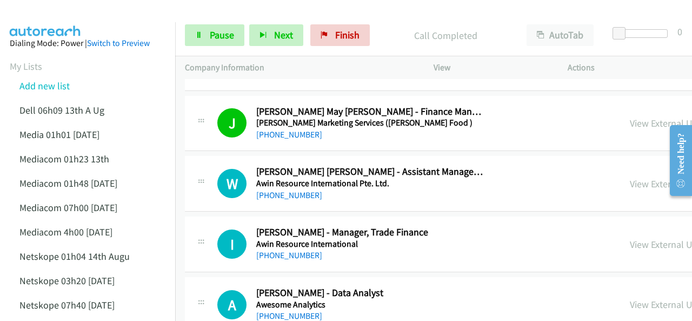
scroll to position [3244, 0]
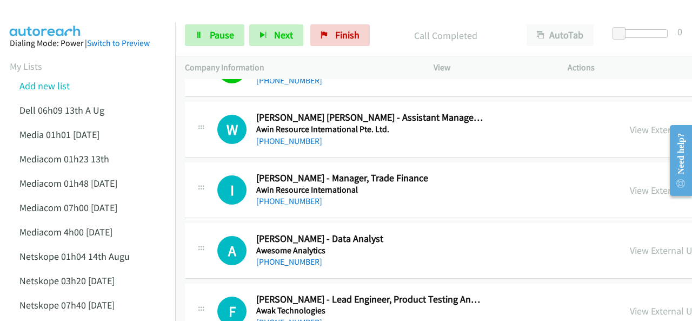
click at [54, 10] on img at bounding box center [45, 19] width 81 height 38
click at [214, 31] on span "Pause" at bounding box center [222, 35] width 24 height 12
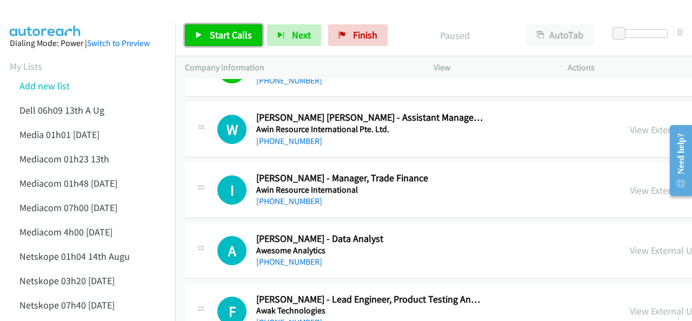
click at [215, 34] on span "Start Calls" at bounding box center [231, 35] width 42 height 12
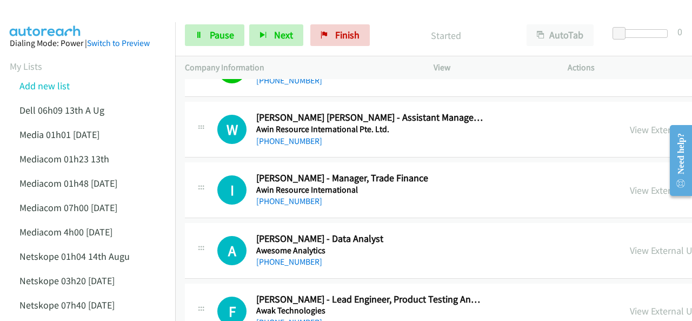
click at [64, 20] on img at bounding box center [45, 19] width 81 height 38
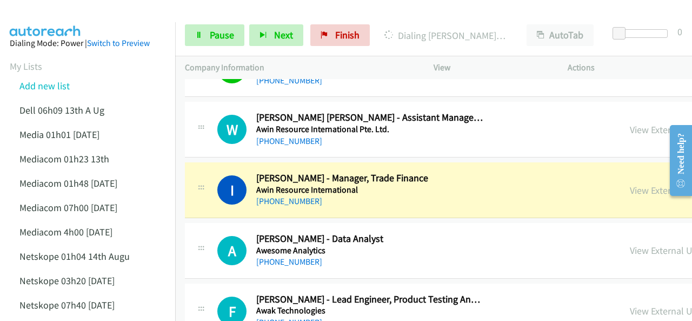
scroll to position [3244, 4]
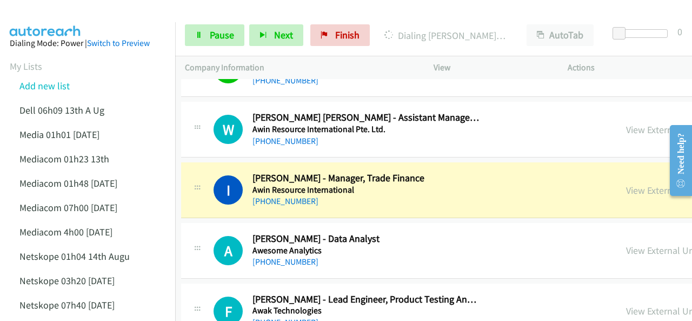
click at [92, 10] on div at bounding box center [341, 21] width 682 height 42
click at [626, 184] on link "View External Url" at bounding box center [660, 190] width 69 height 12
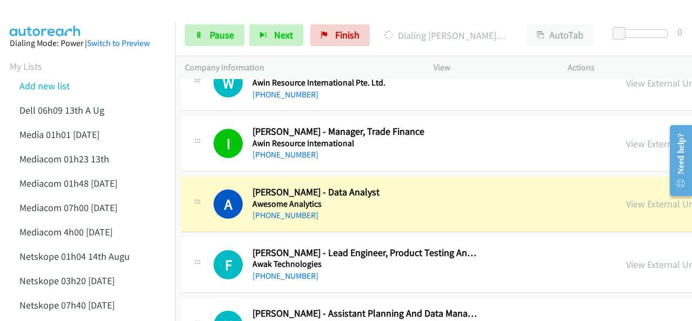
scroll to position [3299, 4]
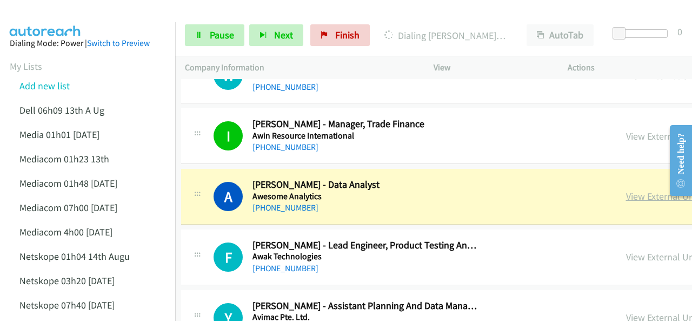
click at [626, 190] on link "View External Url" at bounding box center [660, 196] width 69 height 12
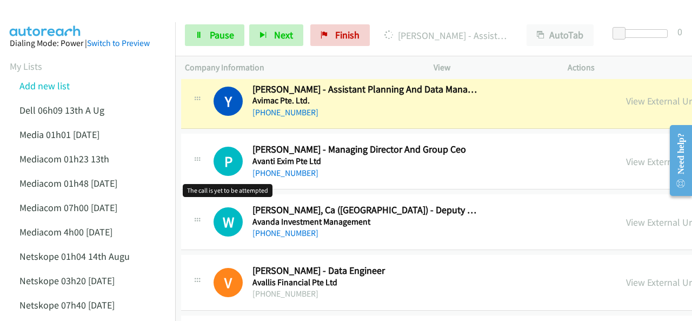
scroll to position [3461, 4]
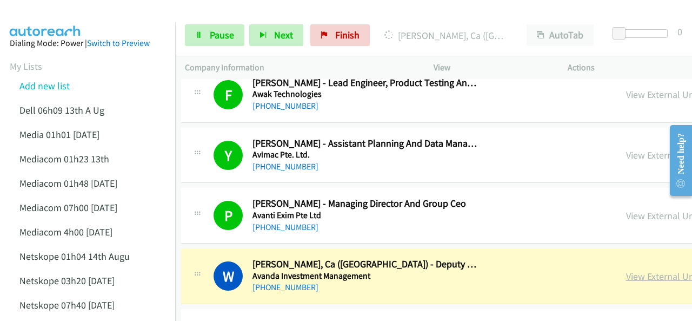
click at [626, 270] on link "View External Url" at bounding box center [660, 276] width 69 height 12
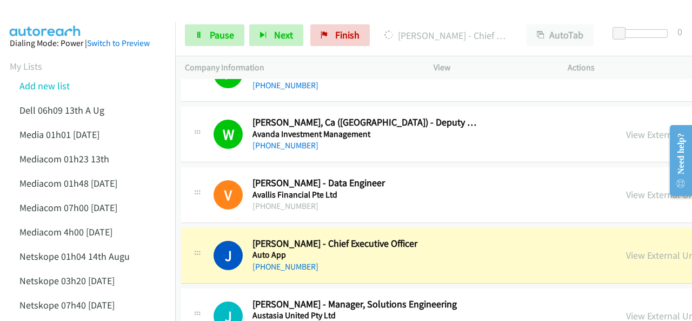
scroll to position [3623, 4]
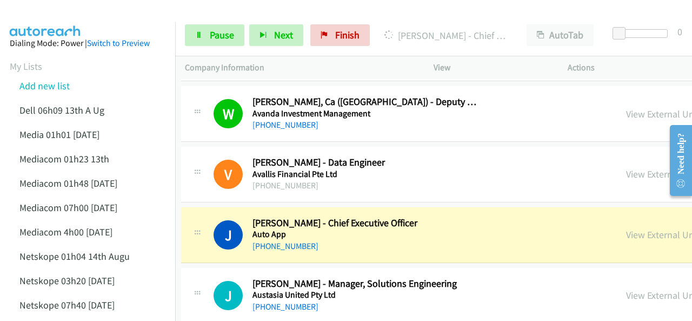
click at [110, 14] on div at bounding box center [341, 21] width 682 height 42
drag, startPoint x: 80, startPoint y: 18, endPoint x: 96, endPoint y: 17, distance: 16.2
click at [81, 17] on img at bounding box center [45, 19] width 81 height 38
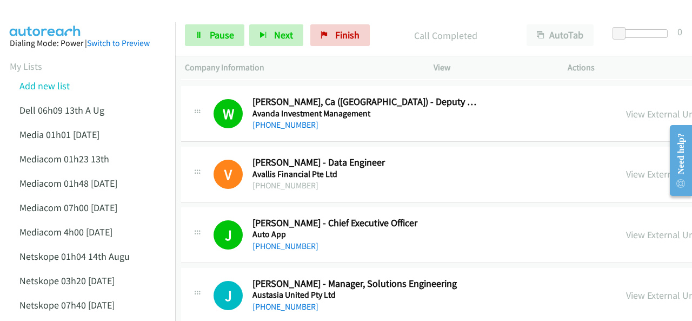
scroll to position [3677, 4]
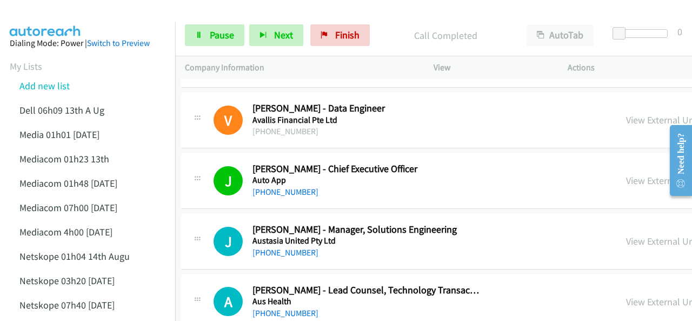
click at [54, 8] on img at bounding box center [45, 19] width 81 height 38
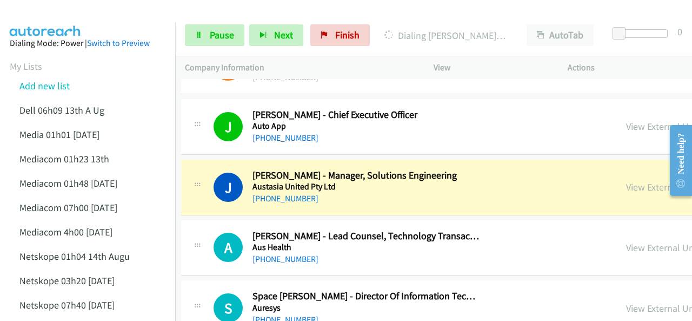
scroll to position [3785, 4]
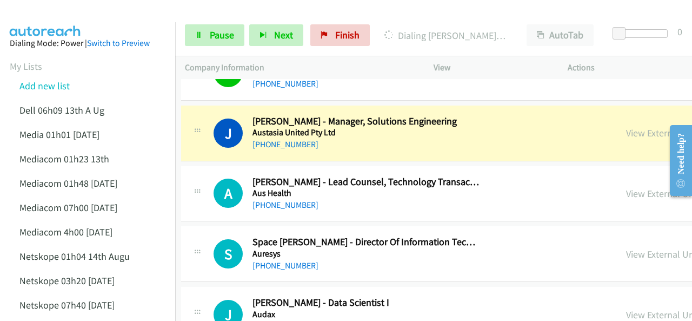
click at [113, 16] on div at bounding box center [341, 21] width 682 height 42
click at [214, 40] on span "Pause" at bounding box center [222, 35] width 24 height 12
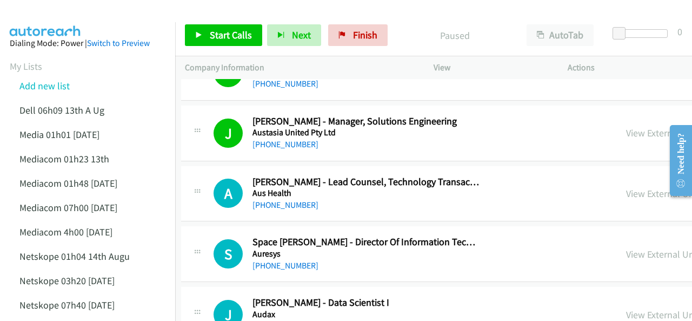
click at [63, 11] on img at bounding box center [45, 19] width 81 height 38
click at [90, 17] on div at bounding box center [341, 21] width 682 height 42
click at [217, 34] on span "Start Calls" at bounding box center [231, 35] width 42 height 12
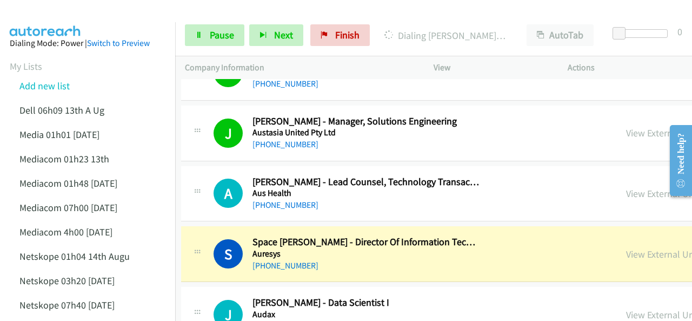
click at [72, 8] on img at bounding box center [45, 19] width 81 height 38
click at [626, 248] on link "View External Url" at bounding box center [660, 254] width 69 height 12
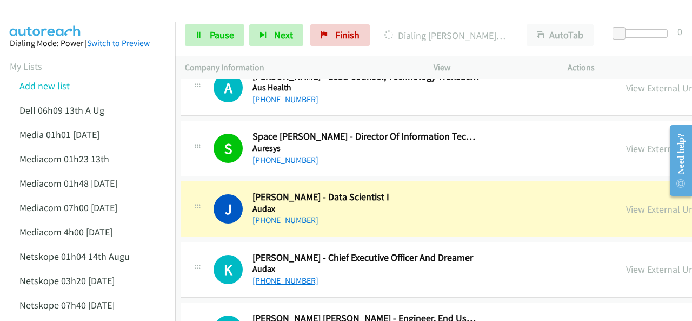
scroll to position [3893, 4]
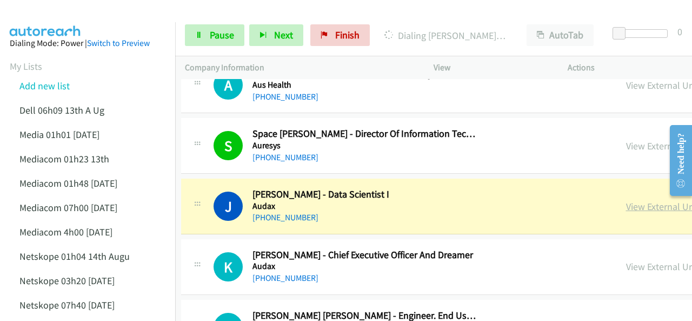
click at [626, 200] on link "View External Url" at bounding box center [660, 206] width 69 height 12
click at [204, 31] on link "Pause" at bounding box center [214, 35] width 59 height 22
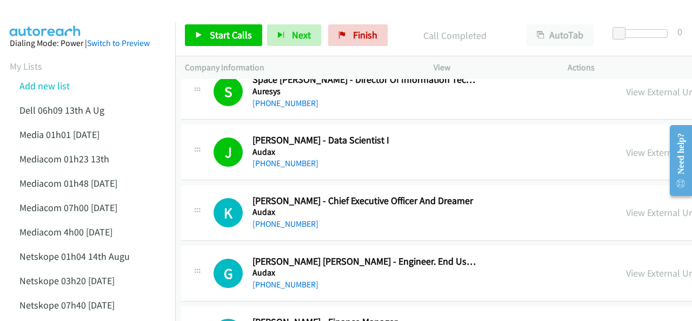
scroll to position [4002, 4]
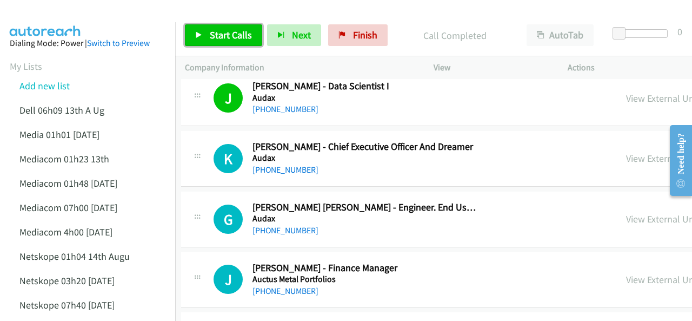
click at [222, 35] on span "Start Calls" at bounding box center [231, 35] width 42 height 12
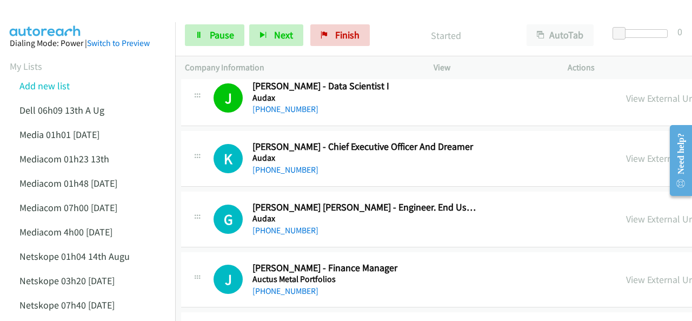
click at [102, 21] on div at bounding box center [341, 21] width 682 height 42
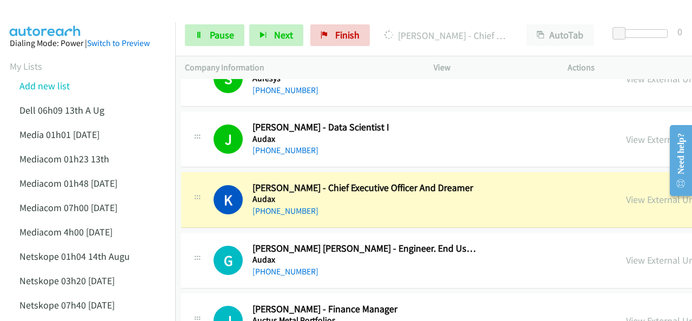
scroll to position [3947, 4]
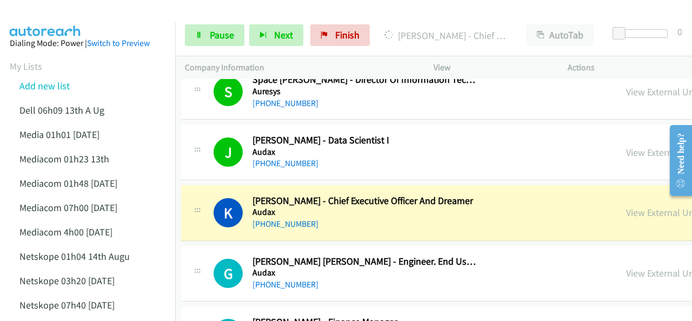
click at [103, 12] on div at bounding box center [341, 21] width 682 height 42
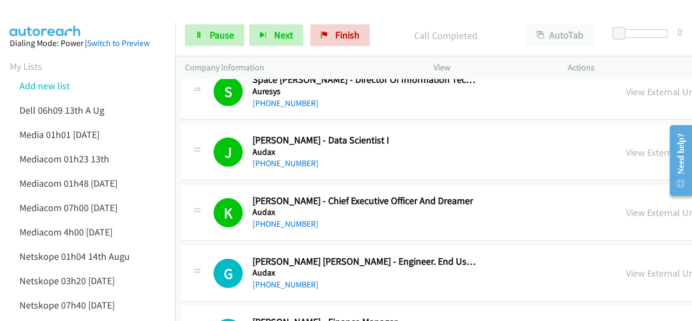
click at [62, 11] on img at bounding box center [45, 19] width 81 height 38
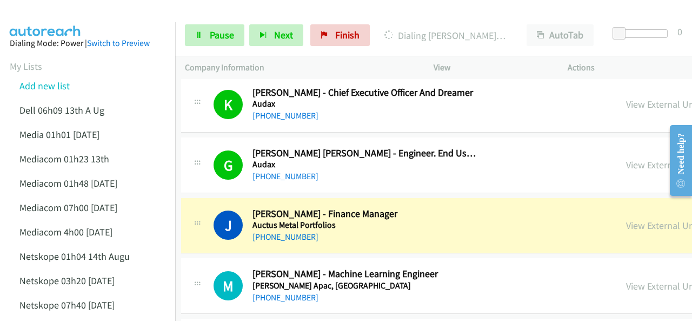
scroll to position [4110, 4]
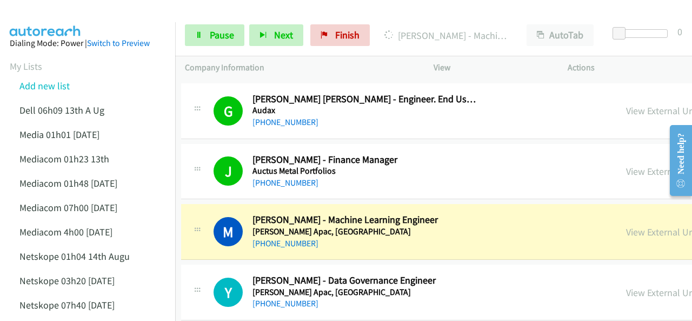
click at [37, 16] on img at bounding box center [45, 19] width 81 height 38
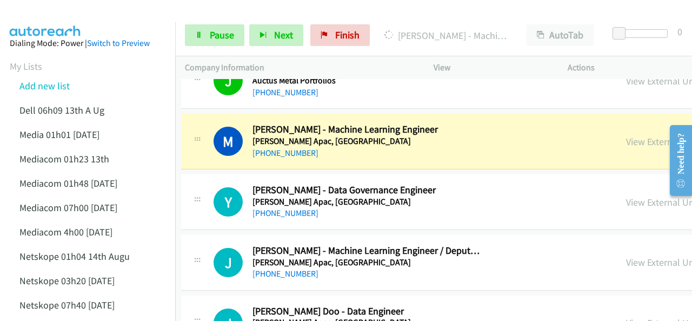
scroll to position [4218, 4]
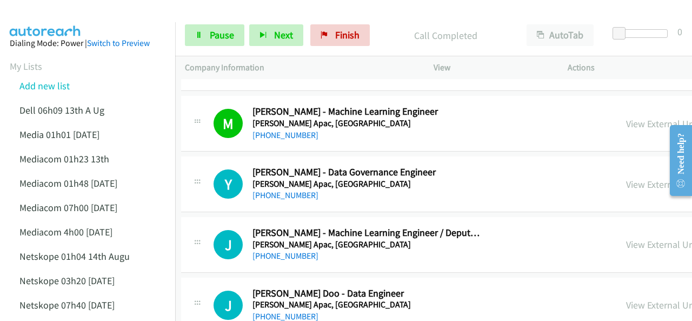
click at [56, 15] on img at bounding box center [45, 19] width 81 height 38
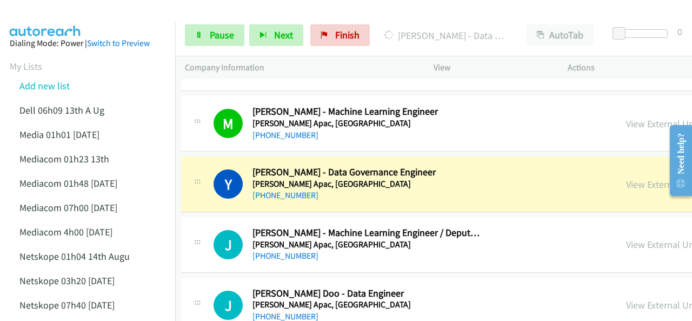
click at [68, 16] on img at bounding box center [45, 19] width 81 height 38
click at [626, 178] on link "View External Url" at bounding box center [660, 184] width 69 height 12
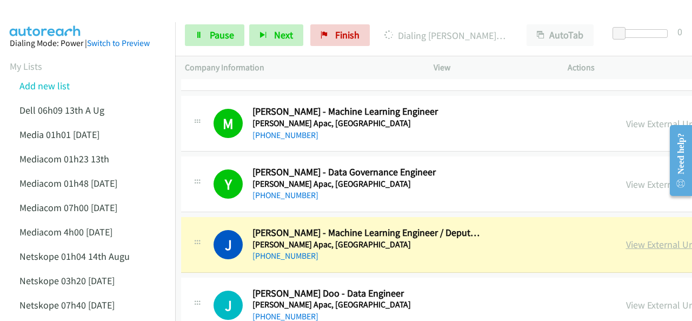
click at [626, 238] on link "View External Url" at bounding box center [660, 244] width 69 height 12
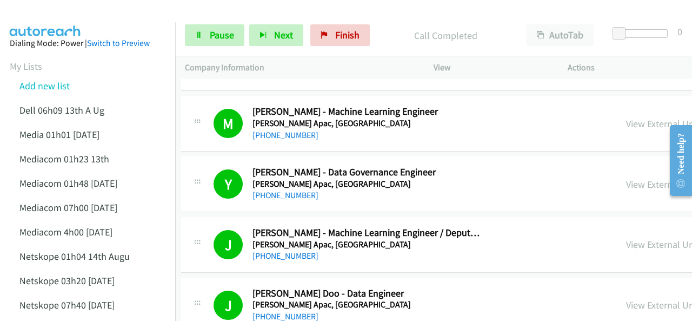
click at [80, 11] on img at bounding box center [45, 19] width 81 height 38
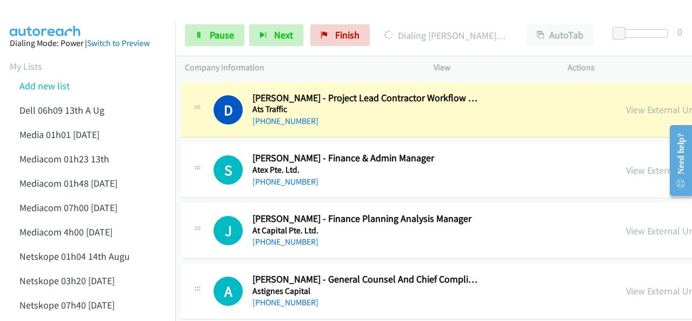
scroll to position [4380, 4]
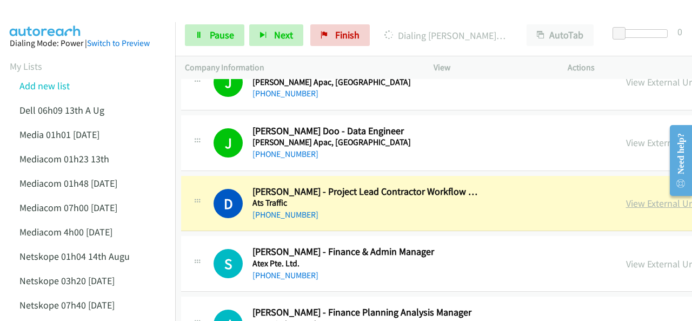
click at [626, 197] on link "View External Url" at bounding box center [660, 203] width 69 height 12
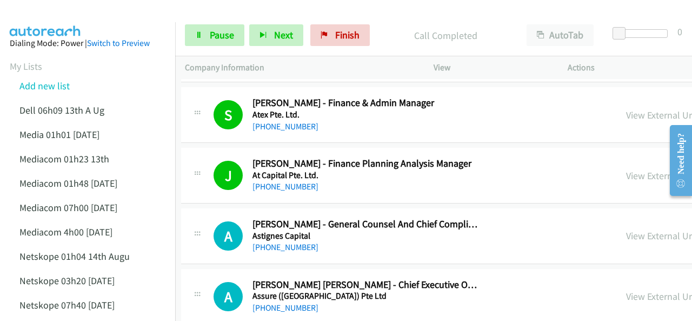
scroll to position [4542, 4]
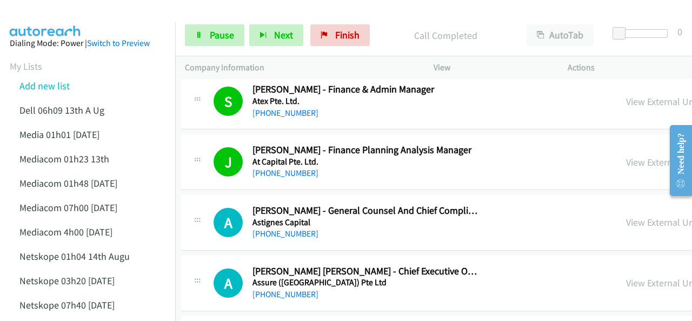
click at [66, 16] on img at bounding box center [45, 19] width 81 height 38
click at [43, 9] on img at bounding box center [45, 19] width 81 height 38
click at [223, 34] on span "Pause" at bounding box center [222, 35] width 24 height 12
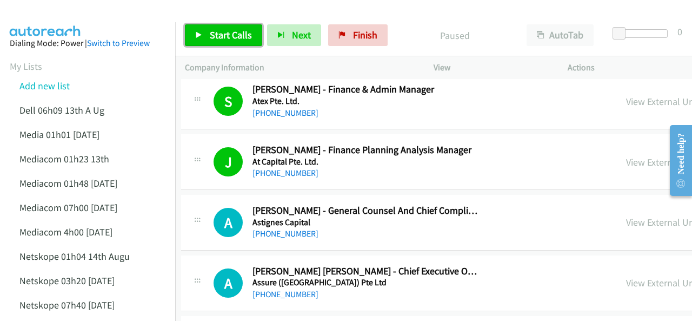
click at [218, 34] on span "Start Calls" at bounding box center [231, 35] width 42 height 12
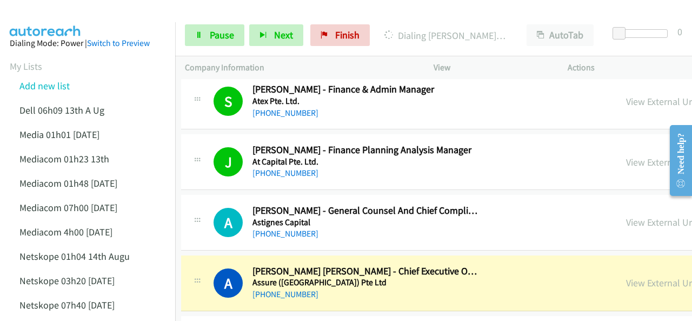
click at [39, 19] on img at bounding box center [45, 19] width 81 height 38
drag, startPoint x: 589, startPoint y: 269, endPoint x: 542, endPoint y: 227, distance: 63.6
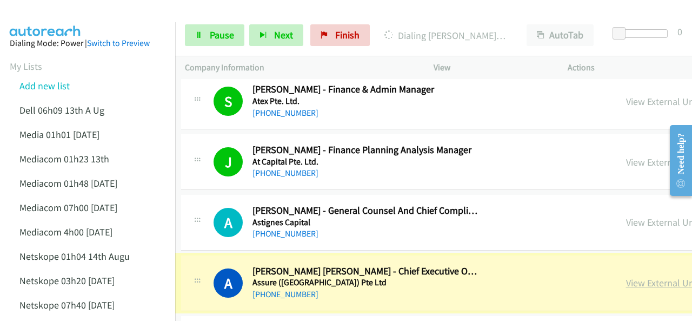
click at [626, 276] on link "View External Url" at bounding box center [660, 282] width 69 height 12
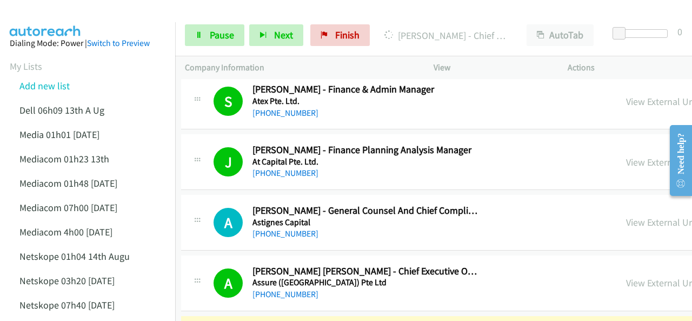
click at [67, 11] on img at bounding box center [45, 19] width 81 height 38
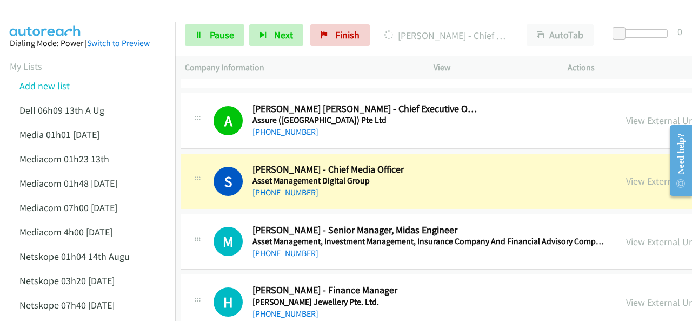
click at [48, 10] on img at bounding box center [45, 19] width 81 height 38
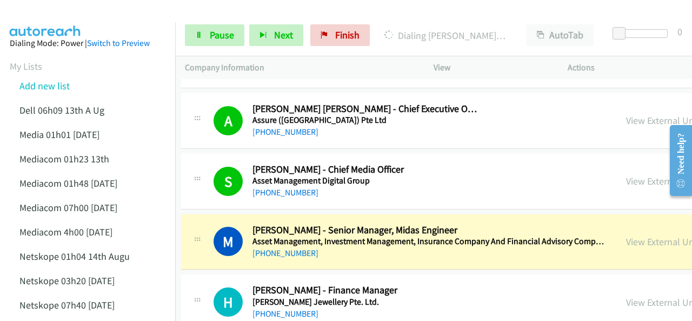
click at [47, 20] on img at bounding box center [45, 19] width 81 height 38
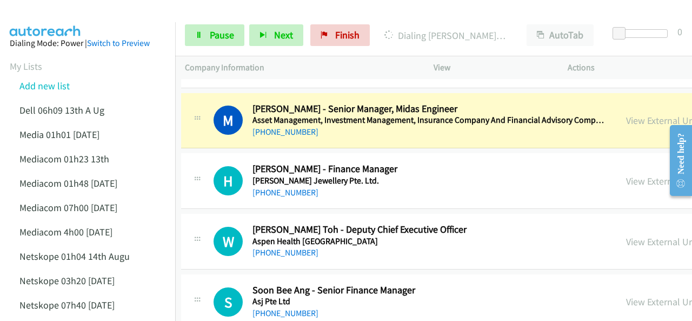
scroll to position [4813, 4]
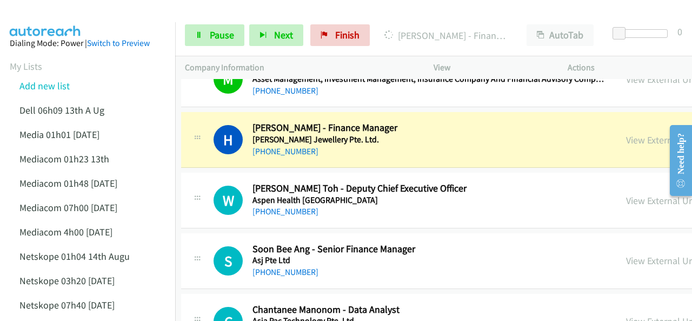
click at [61, 20] on img at bounding box center [45, 19] width 81 height 38
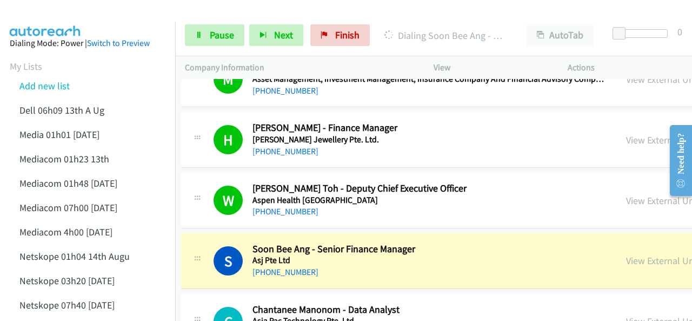
click at [78, 13] on img at bounding box center [45, 19] width 81 height 38
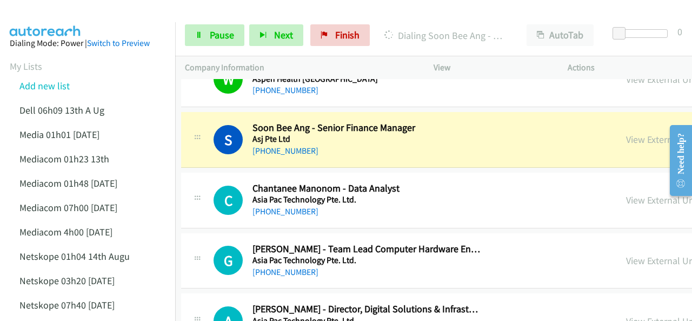
scroll to position [4975, 4]
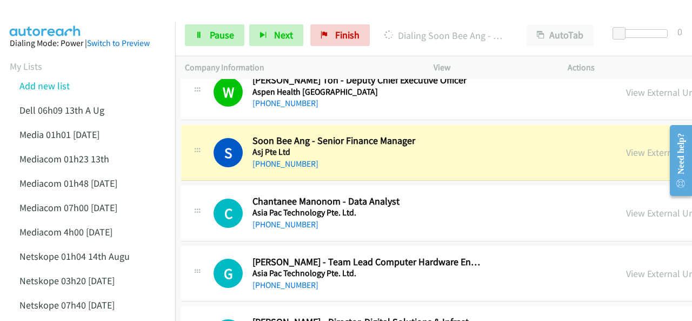
click at [44, 11] on img at bounding box center [45, 19] width 81 height 38
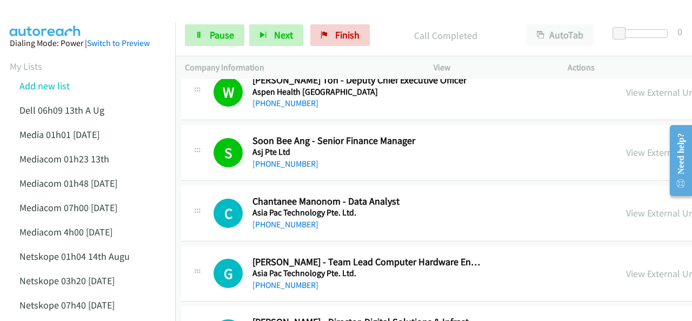
scroll to position [5029, 4]
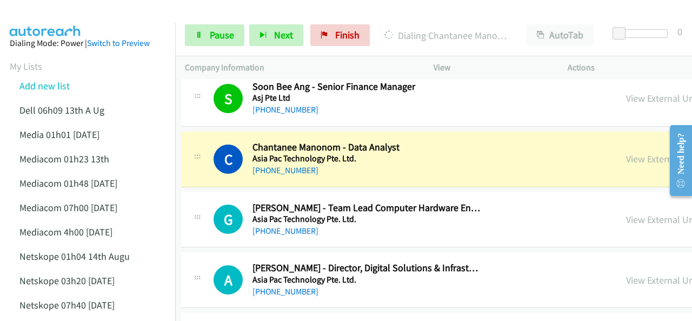
click at [63, 20] on img at bounding box center [45, 19] width 81 height 38
click at [626, 152] on link "View External Url" at bounding box center [660, 158] width 69 height 12
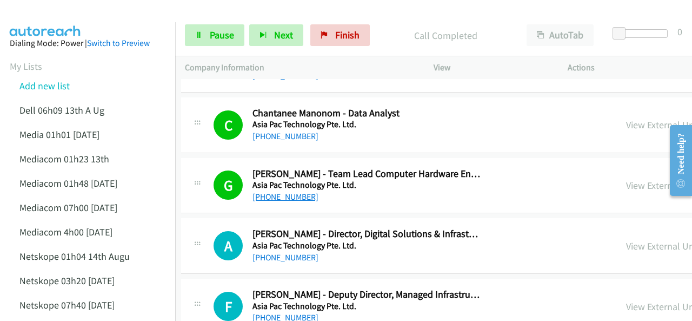
scroll to position [5083, 4]
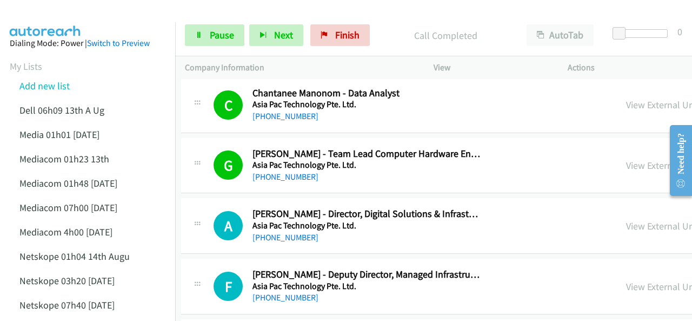
click at [64, 10] on img at bounding box center [45, 19] width 81 height 38
click at [111, 15] on div at bounding box center [341, 21] width 682 height 42
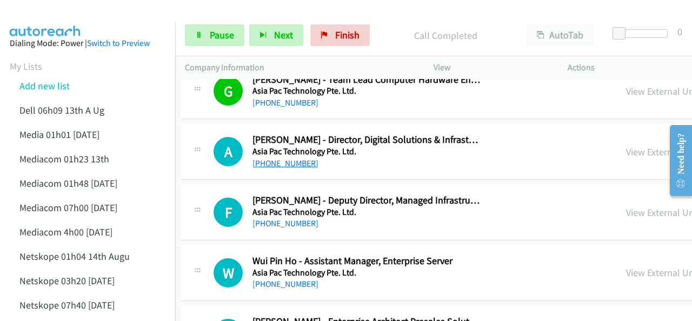
scroll to position [5137, 4]
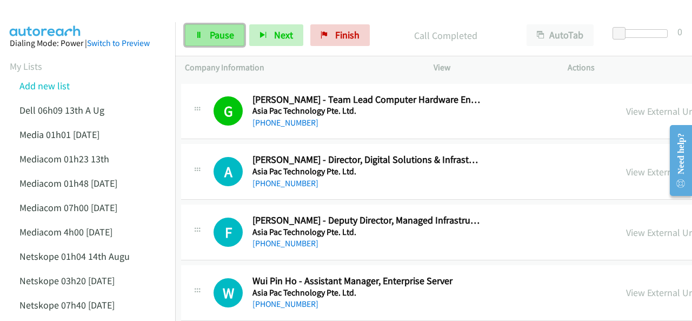
click at [203, 38] on link "Pause" at bounding box center [214, 35] width 59 height 22
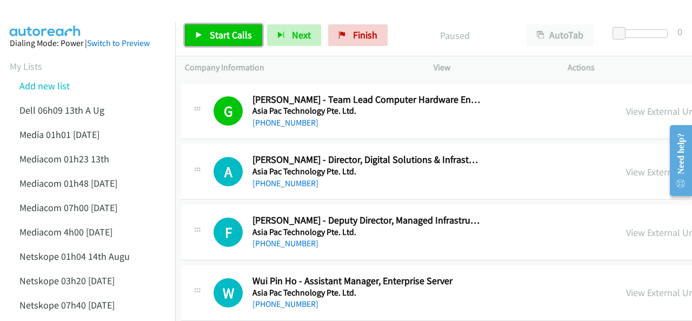
click at [215, 38] on span "Start Calls" at bounding box center [231, 35] width 42 height 12
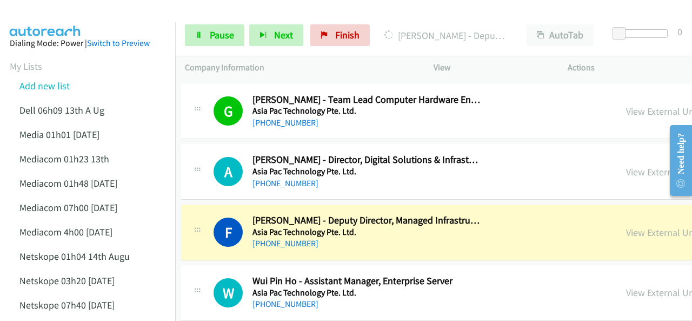
click at [49, 8] on img at bounding box center [45, 19] width 81 height 38
click at [626, 226] on link "View External Url" at bounding box center [660, 232] width 69 height 12
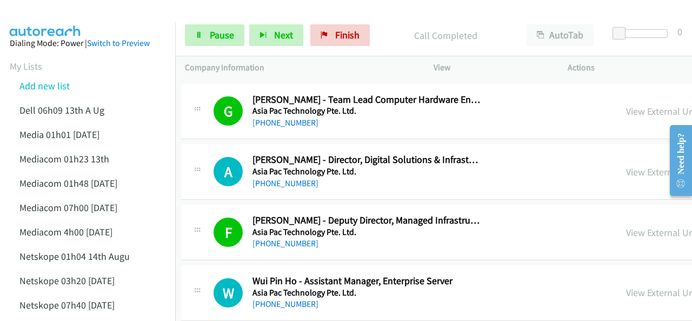
click at [77, 15] on img at bounding box center [45, 19] width 81 height 38
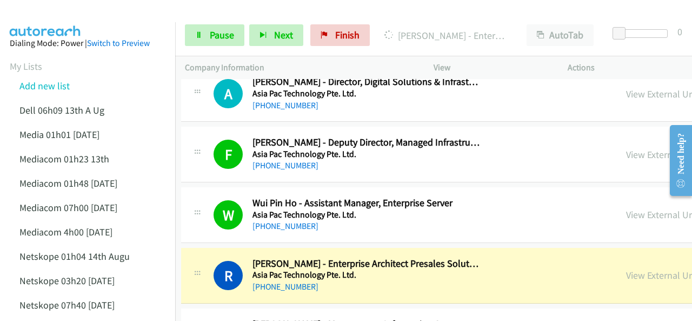
scroll to position [5299, 4]
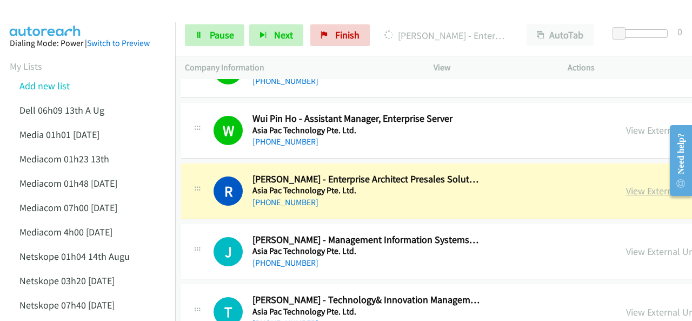
click at [626, 184] on link "View External Url" at bounding box center [660, 190] width 69 height 12
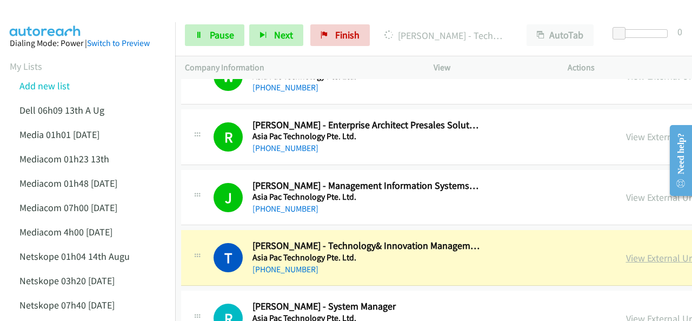
click at [626, 251] on link "View External Url" at bounding box center [660, 257] width 69 height 12
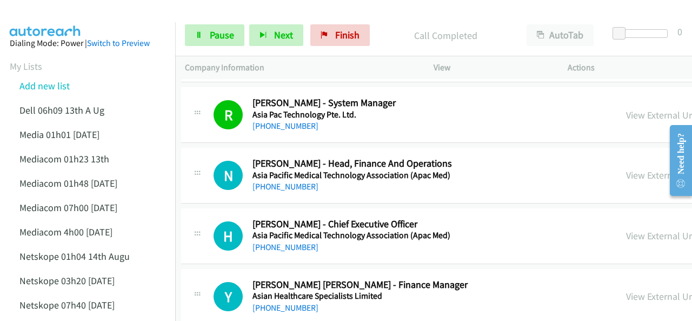
scroll to position [5570, 4]
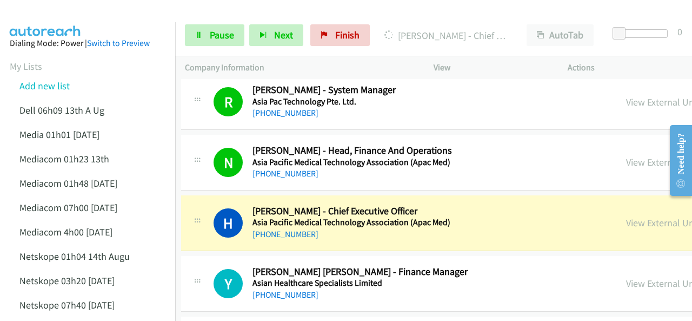
click at [52, 11] on img at bounding box center [45, 19] width 81 height 38
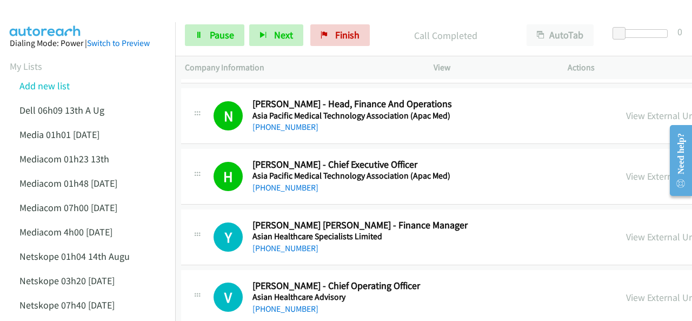
scroll to position [5678, 4]
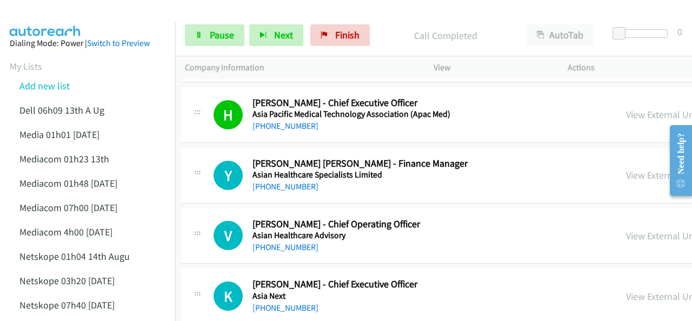
click at [57, 20] on img at bounding box center [45, 19] width 81 height 38
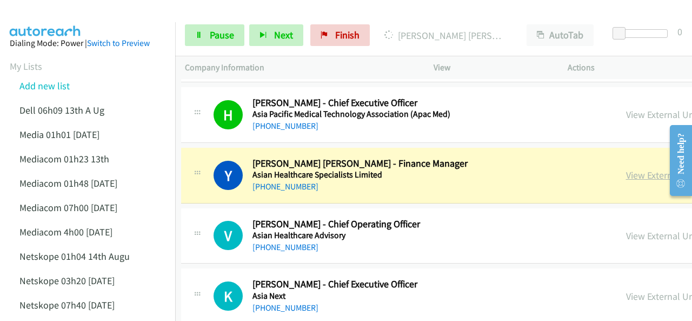
click at [626, 169] on link "View External Url" at bounding box center [660, 175] width 69 height 12
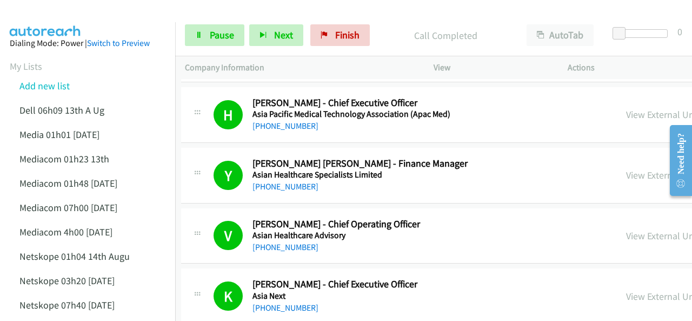
click at [91, 20] on div at bounding box center [341, 21] width 682 height 42
click at [69, 12] on img at bounding box center [45, 19] width 81 height 38
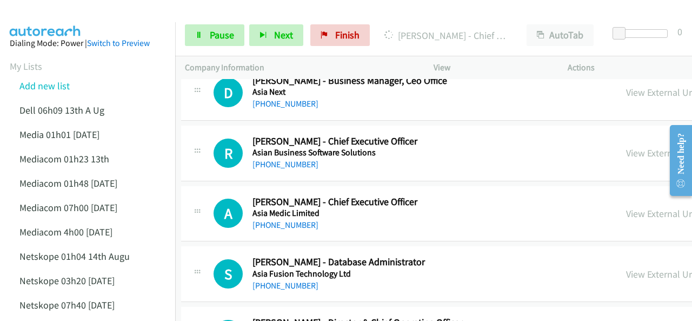
scroll to position [5894, 4]
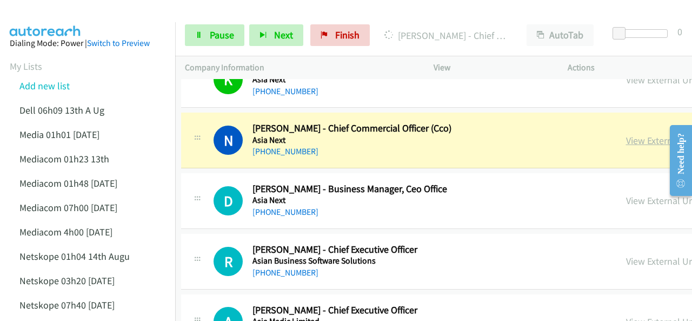
click at [626, 134] on link "View External Url" at bounding box center [660, 140] width 69 height 12
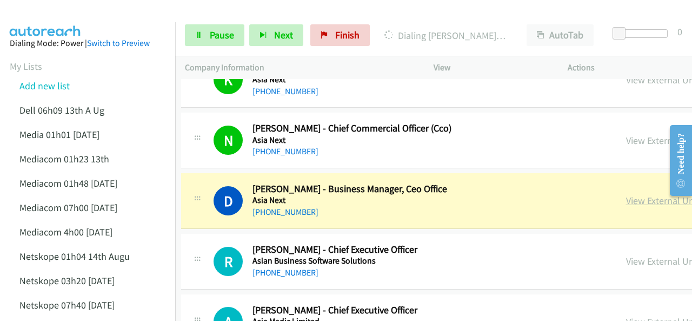
click at [626, 194] on link "View External Url" at bounding box center [660, 200] width 69 height 12
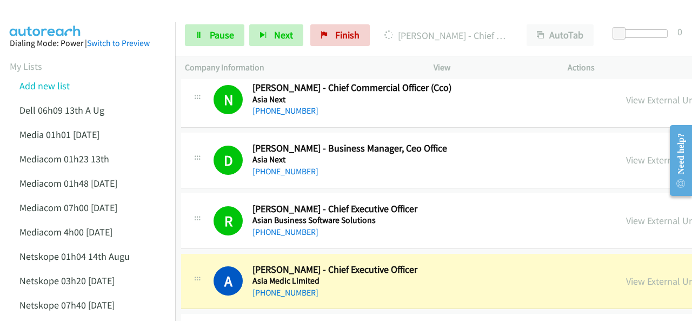
scroll to position [5948, 4]
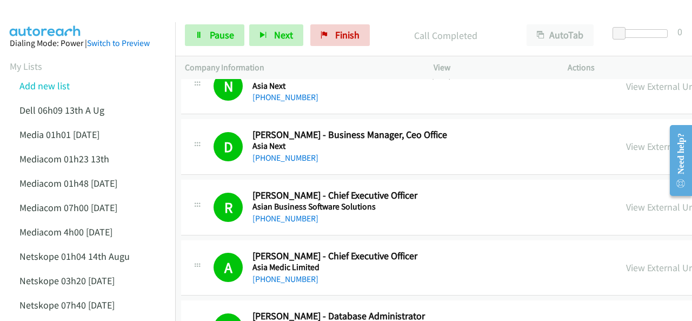
click at [71, 15] on img at bounding box center [45, 19] width 81 height 38
click at [57, 17] on img at bounding box center [45, 19] width 81 height 38
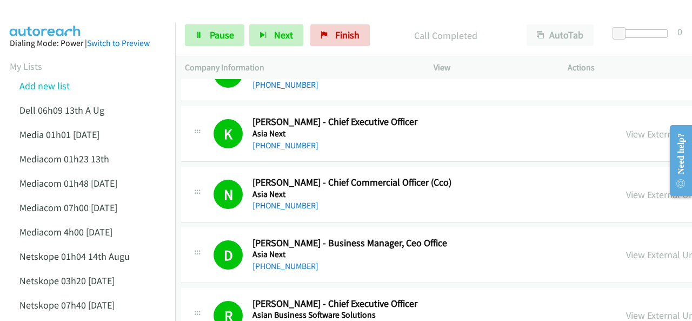
scroll to position [6164, 4]
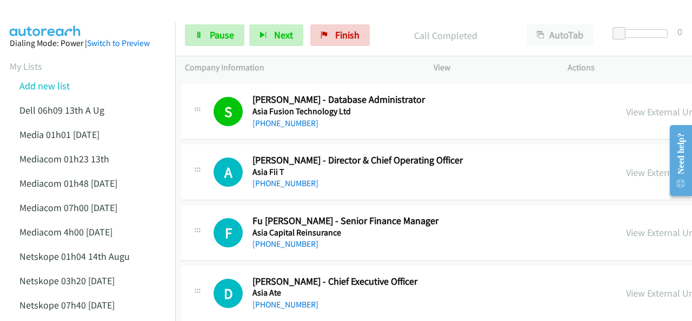
click at [73, 14] on img at bounding box center [45, 19] width 81 height 38
click at [98, 17] on div at bounding box center [341, 21] width 682 height 42
click at [217, 38] on span "Pause" at bounding box center [222, 35] width 24 height 12
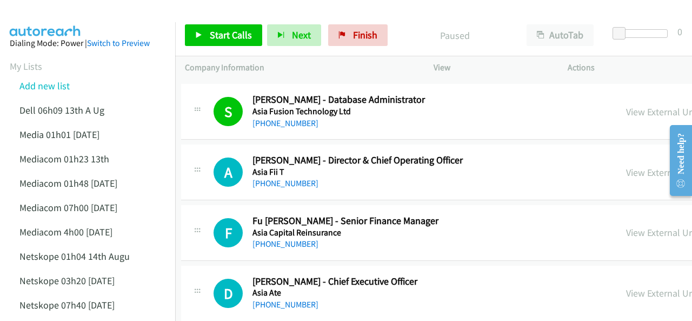
click at [70, 13] on img at bounding box center [45, 19] width 81 height 38
click at [215, 35] on span "Start Calls" at bounding box center [231, 35] width 42 height 12
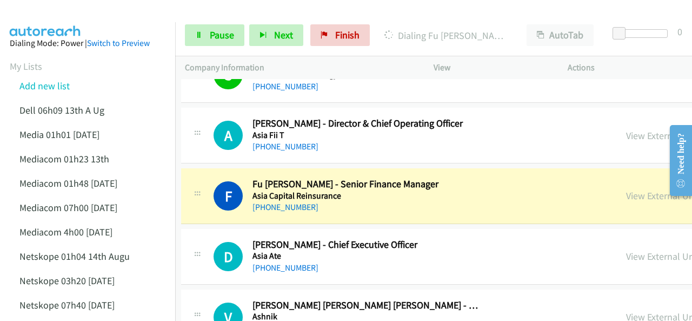
scroll to position [6219, 4]
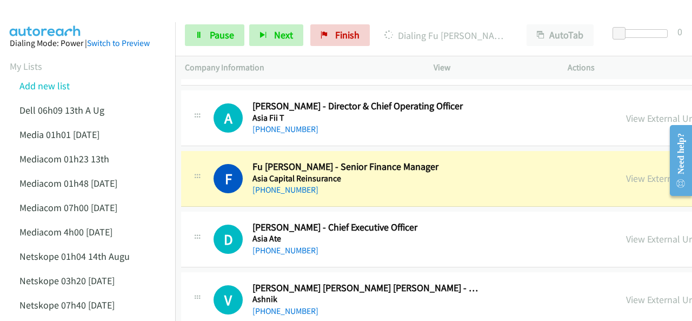
click at [102, 10] on div at bounding box center [341, 21] width 682 height 42
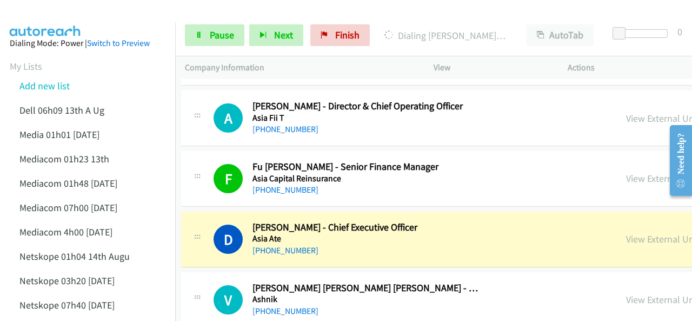
click at [49, 18] on img at bounding box center [45, 19] width 81 height 38
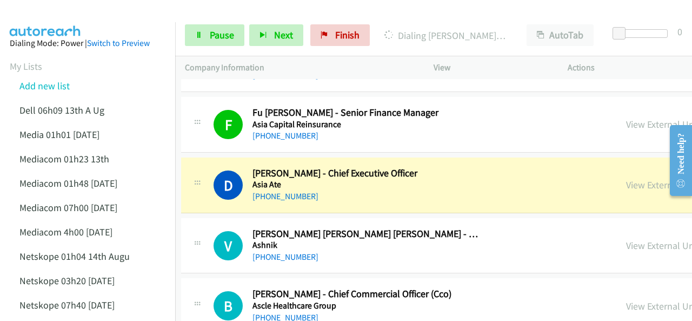
scroll to position [6327, 4]
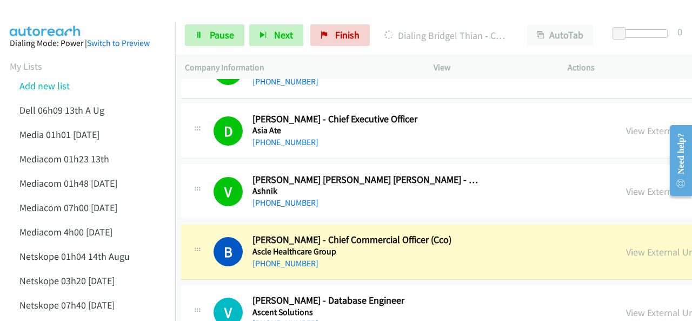
click at [42, 18] on img at bounding box center [45, 19] width 81 height 38
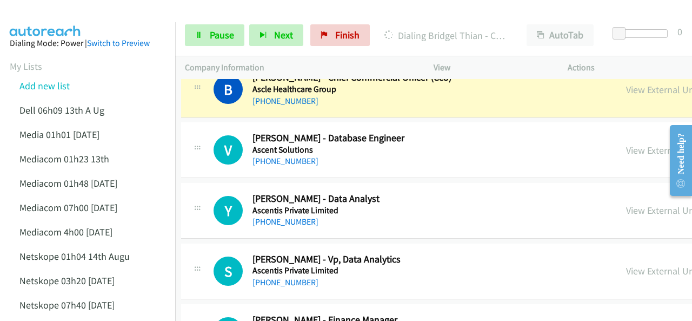
scroll to position [6435, 4]
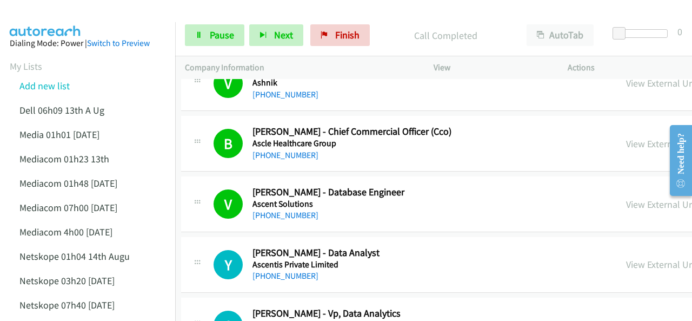
click at [52, 19] on img at bounding box center [45, 19] width 81 height 38
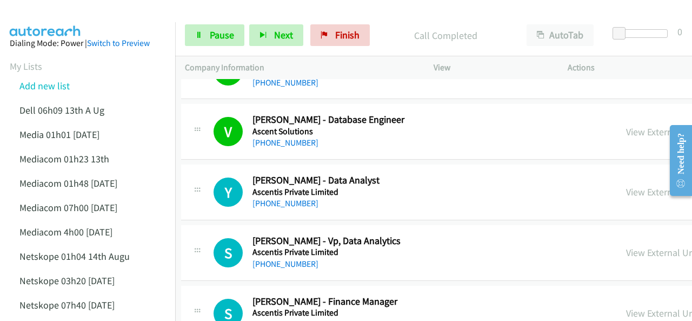
scroll to position [6489, 4]
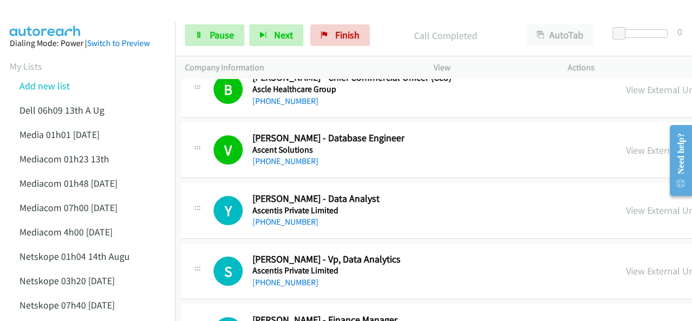
click at [68, 14] on img at bounding box center [45, 19] width 81 height 38
click at [215, 37] on span "Pause" at bounding box center [222, 35] width 24 height 12
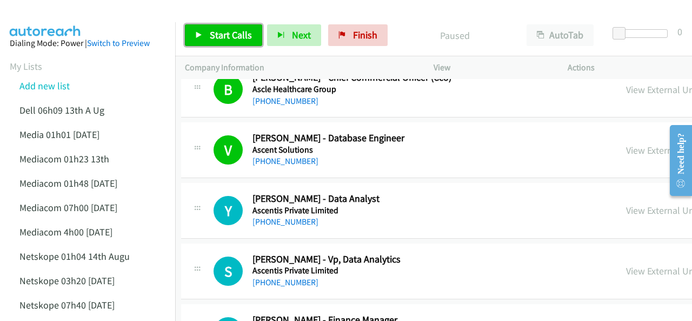
click at [204, 26] on link "Start Calls" at bounding box center [223, 35] width 77 height 22
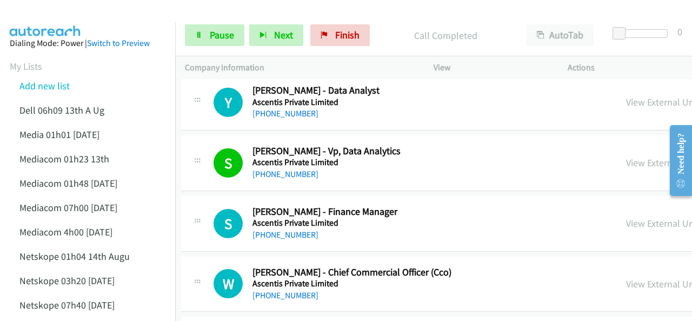
scroll to position [6651, 4]
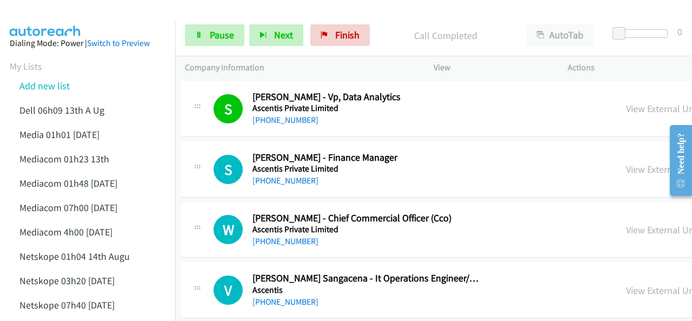
click at [67, 12] on img at bounding box center [45, 19] width 81 height 38
click at [128, 17] on div at bounding box center [341, 21] width 682 height 42
click at [152, 9] on div at bounding box center [341, 21] width 682 height 42
click at [213, 32] on span "Pause" at bounding box center [222, 35] width 24 height 12
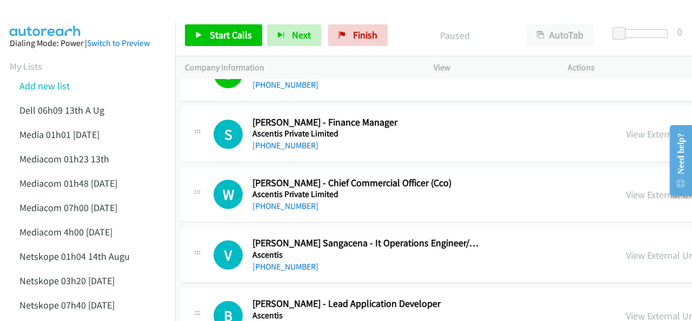
scroll to position [6705, 4]
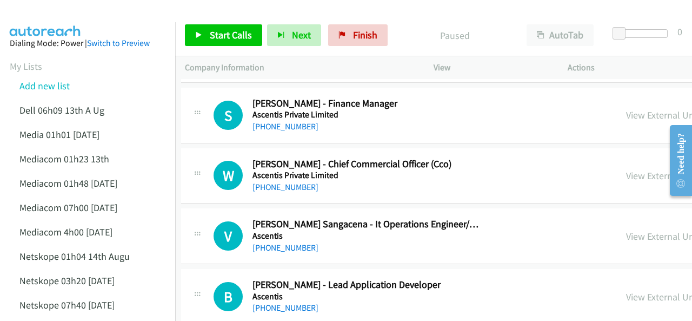
click at [115, 11] on div at bounding box center [341, 21] width 682 height 42
click at [225, 34] on span "Start Calls" at bounding box center [231, 35] width 42 height 12
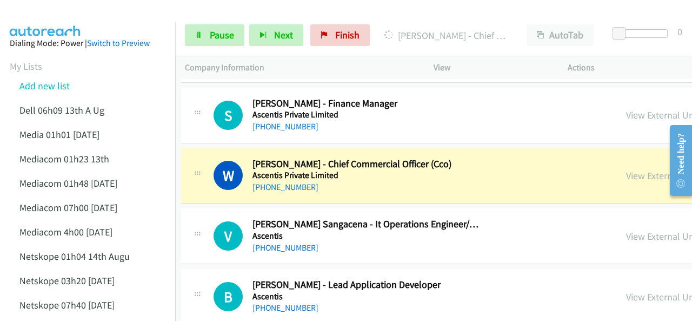
click at [73, 18] on img at bounding box center [45, 19] width 81 height 38
click at [626, 169] on link "View External Url" at bounding box center [660, 175] width 69 height 12
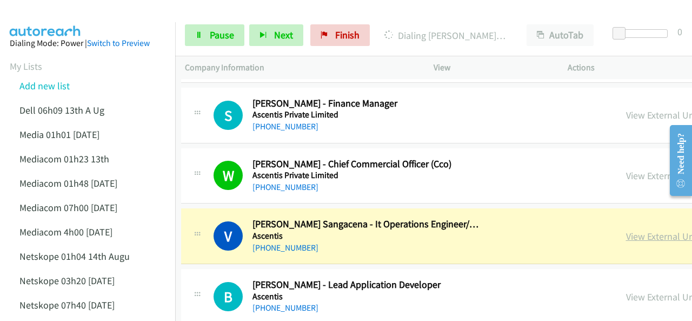
click at [626, 230] on link "View External Url" at bounding box center [660, 236] width 69 height 12
click at [208, 33] on link "Pause" at bounding box center [214, 35] width 59 height 22
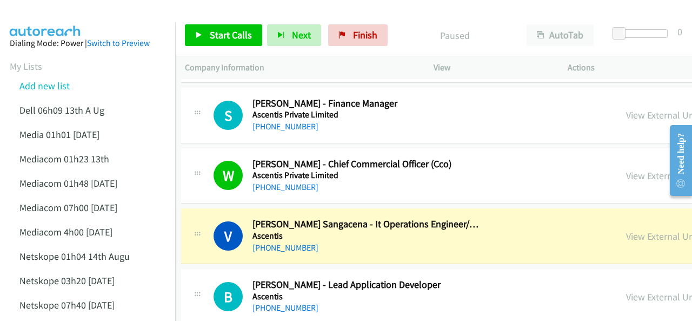
click at [117, 15] on div at bounding box center [341, 21] width 682 height 42
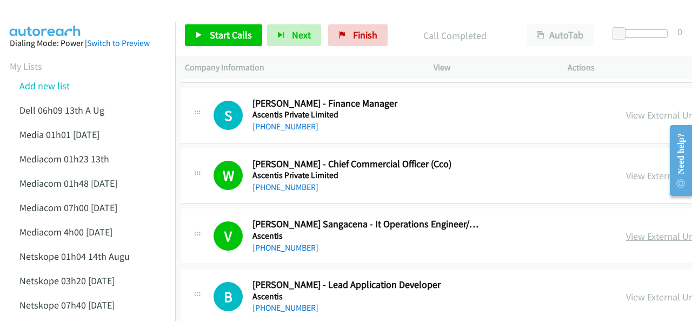
click at [626, 230] on link "View External Url" at bounding box center [660, 236] width 69 height 12
click at [104, 19] on div at bounding box center [341, 21] width 682 height 42
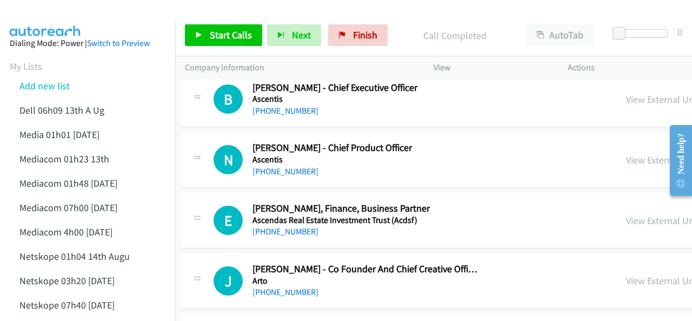
scroll to position [7138, 4]
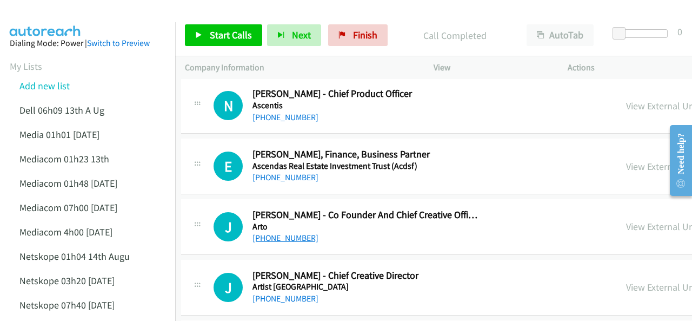
click at [279, 233] on link "[PHONE_NUMBER]" at bounding box center [286, 238] width 66 height 10
click at [67, 14] on img at bounding box center [45, 19] width 81 height 38
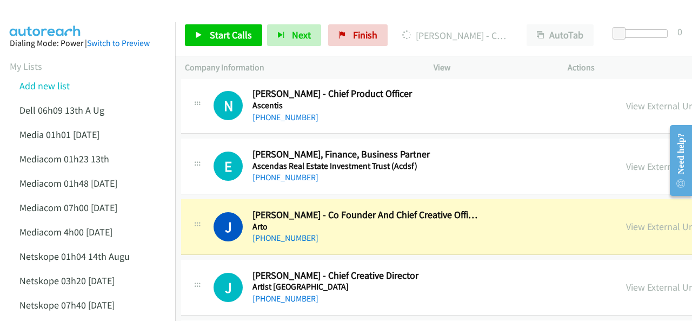
click at [74, 10] on img at bounding box center [45, 19] width 81 height 38
click at [69, 10] on img at bounding box center [45, 19] width 81 height 38
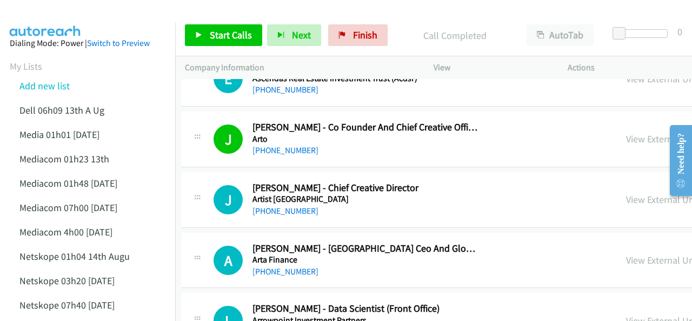
scroll to position [7246, 4]
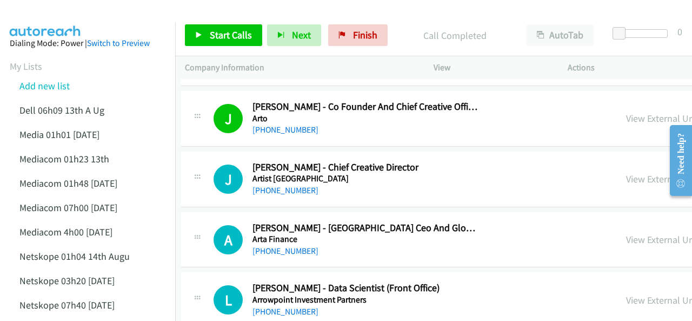
click at [88, 15] on div at bounding box center [341, 21] width 682 height 42
click at [88, 12] on div at bounding box center [341, 21] width 682 height 42
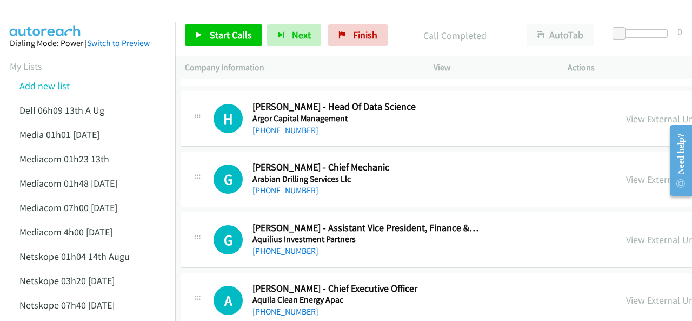
scroll to position [7841, 4]
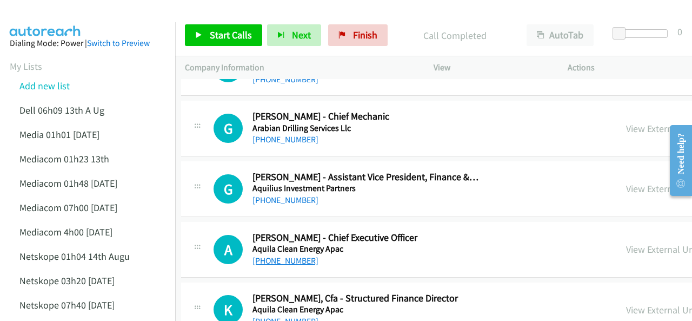
click at [276, 255] on link "[PHONE_NUMBER]" at bounding box center [286, 260] width 66 height 10
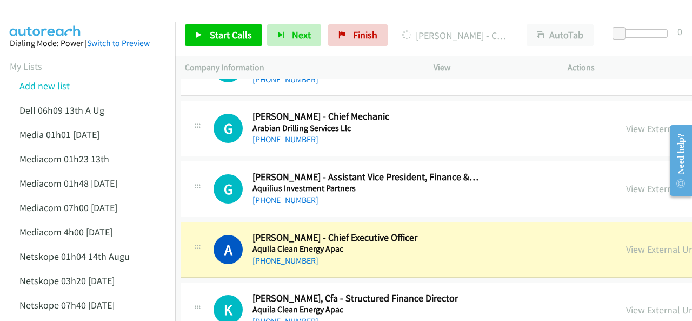
click at [58, 19] on img at bounding box center [45, 19] width 81 height 38
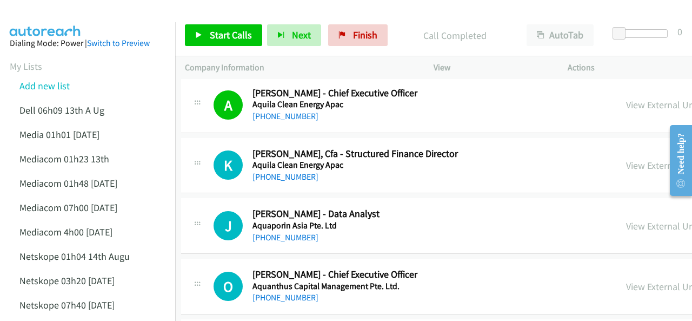
scroll to position [8003, 4]
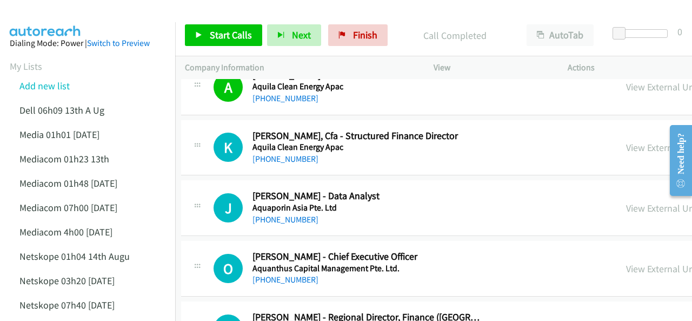
click at [282, 274] on link "[PHONE_NUMBER]" at bounding box center [286, 279] width 66 height 10
click at [62, 17] on img at bounding box center [45, 19] width 81 height 38
click at [45, 13] on img at bounding box center [45, 19] width 81 height 38
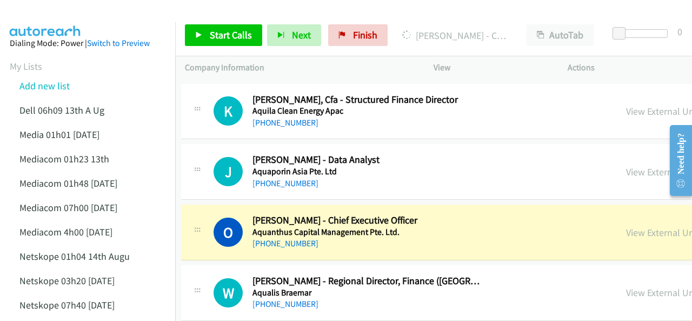
scroll to position [8057, 4]
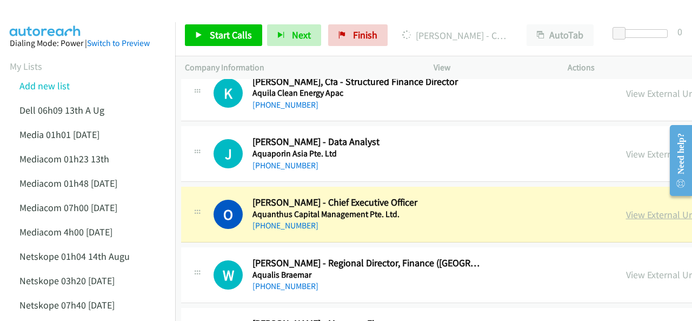
click at [626, 208] on link "View External Url" at bounding box center [660, 214] width 69 height 12
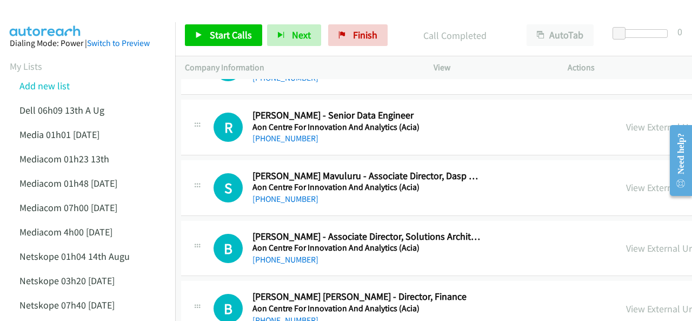
scroll to position [9193, 4]
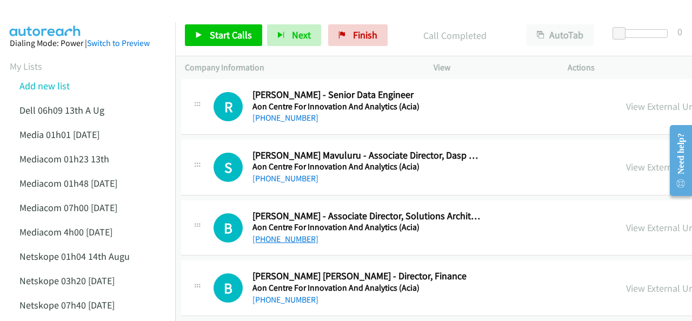
click at [261, 234] on link "[PHONE_NUMBER]" at bounding box center [286, 239] width 66 height 10
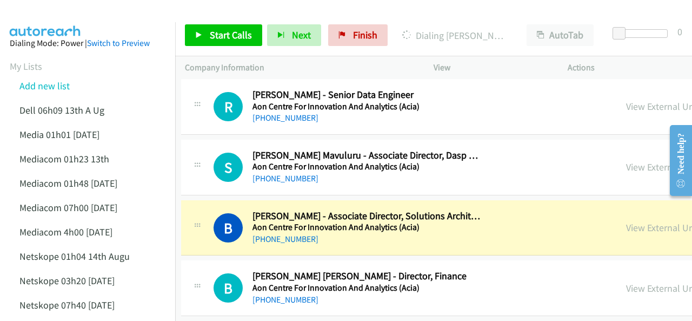
click at [58, 14] on img at bounding box center [45, 19] width 81 height 38
click at [626, 221] on link "View External Url" at bounding box center [660, 227] width 69 height 12
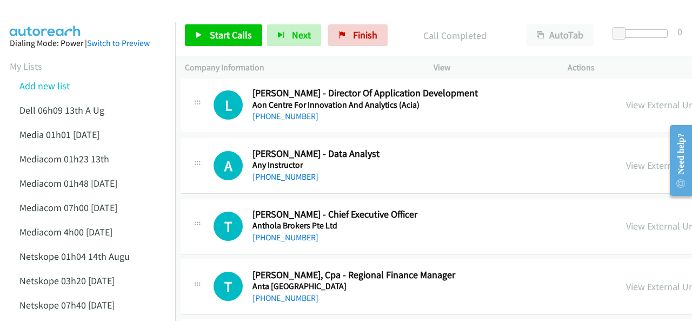
scroll to position [9517, 4]
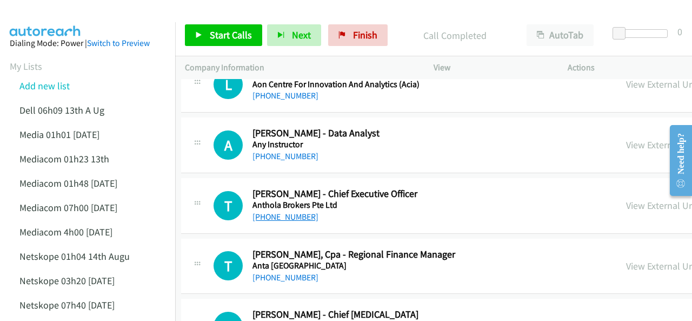
click at [291, 211] on link "[PHONE_NUMBER]" at bounding box center [286, 216] width 66 height 10
click at [63, 17] on img at bounding box center [45, 19] width 81 height 38
click at [52, 18] on img at bounding box center [45, 19] width 81 height 38
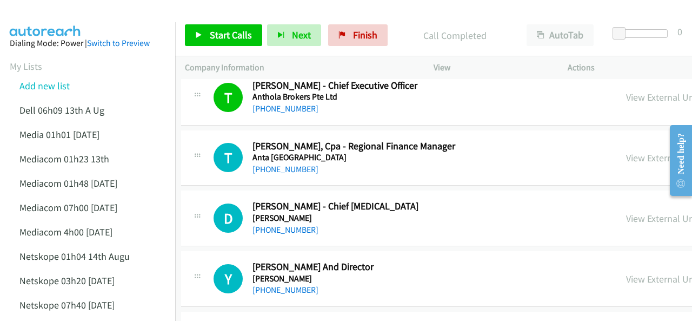
scroll to position [9679, 4]
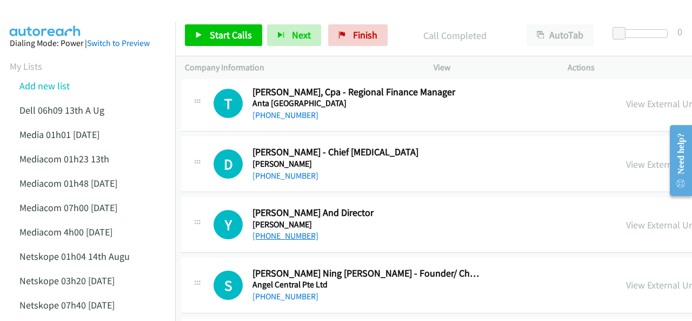
click at [276, 230] on link "[PHONE_NUMBER]" at bounding box center [286, 235] width 66 height 10
click at [74, 16] on img at bounding box center [45, 19] width 81 height 38
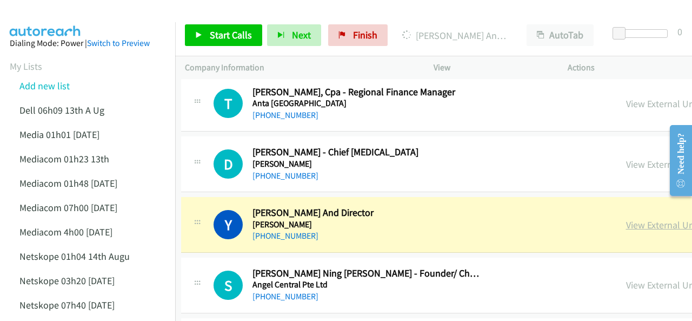
click at [626, 218] on link "View External Url" at bounding box center [660, 224] width 69 height 12
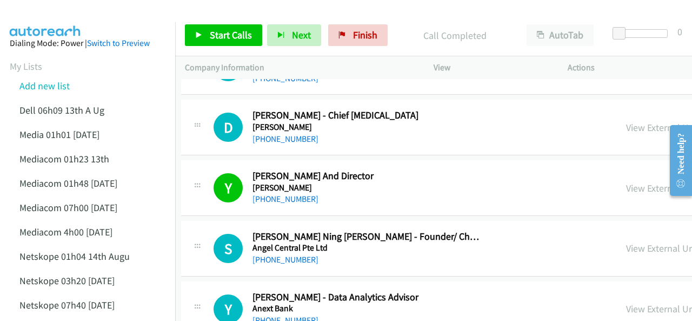
scroll to position [9787, 4]
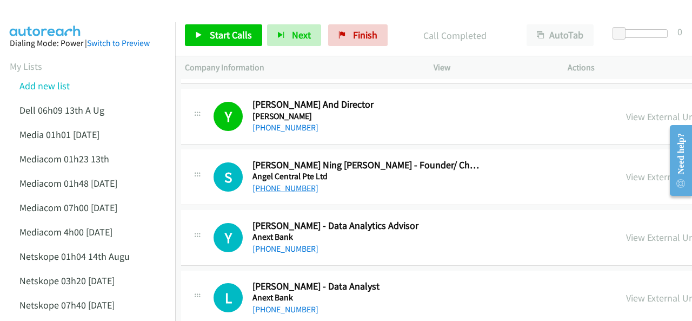
click at [271, 183] on link "[PHONE_NUMBER]" at bounding box center [286, 188] width 66 height 10
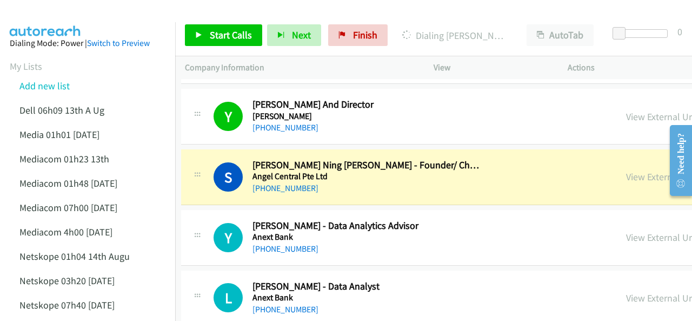
click at [89, 12] on div at bounding box center [341, 21] width 682 height 42
drag, startPoint x: 55, startPoint y: 15, endPoint x: 94, endPoint y: 25, distance: 40.9
click at [55, 15] on img at bounding box center [45, 19] width 81 height 38
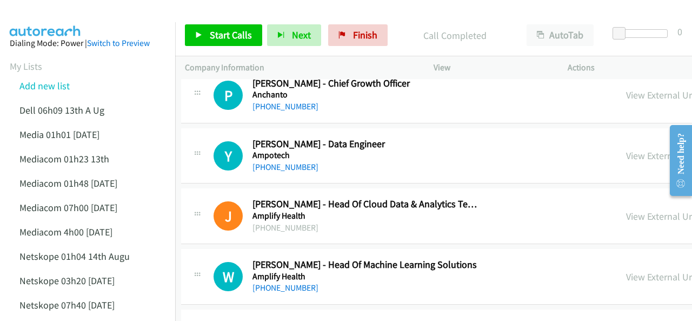
scroll to position [10274, 4]
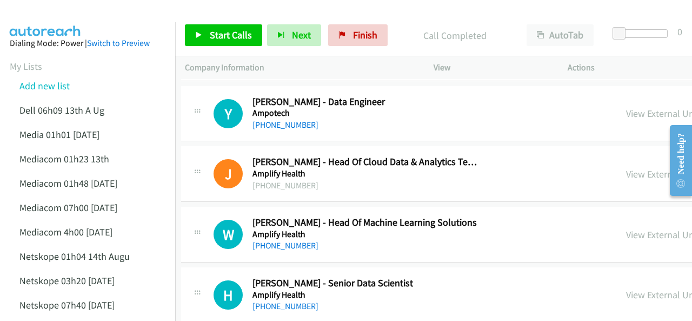
click at [269, 179] on div "[PHONE_NUMBER]" at bounding box center [367, 185] width 228 height 13
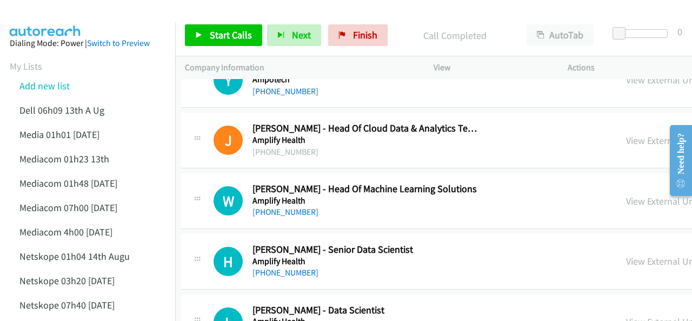
scroll to position [10328, 4]
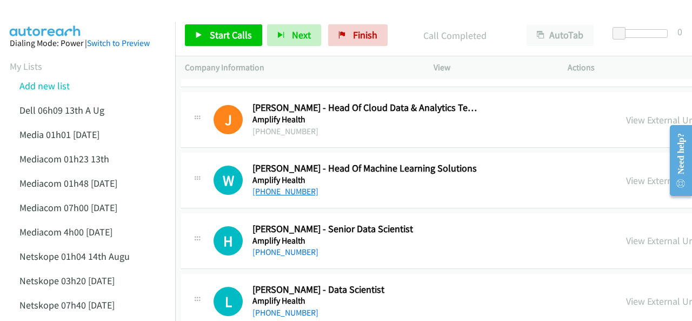
click at [286, 186] on link "[PHONE_NUMBER]" at bounding box center [286, 191] width 66 height 10
click at [41, 16] on img at bounding box center [45, 19] width 81 height 38
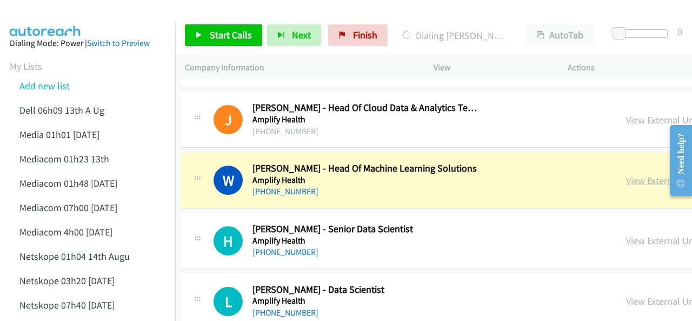
click at [626, 174] on link "View External Url" at bounding box center [660, 180] width 69 height 12
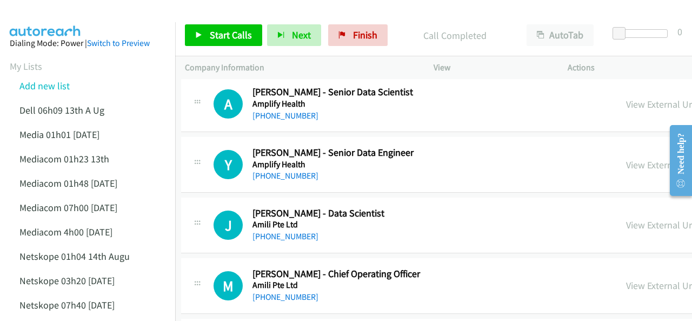
scroll to position [10761, 4]
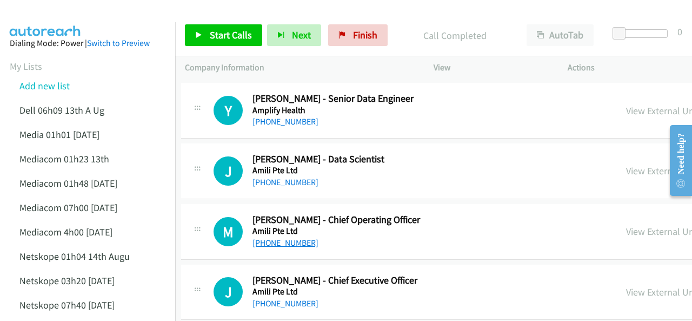
click at [279, 237] on link "[PHONE_NUMBER]" at bounding box center [286, 242] width 66 height 10
click at [46, 14] on img at bounding box center [45, 19] width 81 height 38
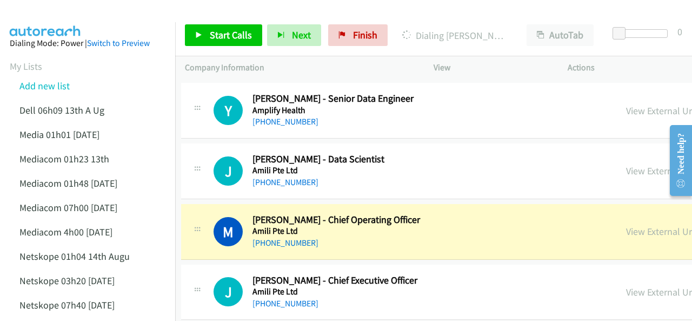
click at [58, 17] on img at bounding box center [45, 19] width 81 height 38
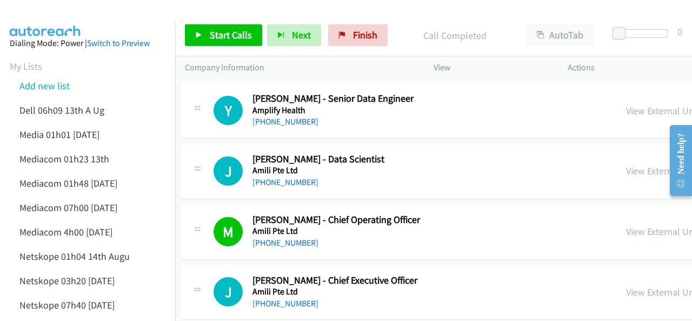
click at [77, 20] on img at bounding box center [45, 19] width 81 height 38
click at [269, 237] on link "[PHONE_NUMBER]" at bounding box center [286, 242] width 66 height 10
click at [40, 12] on img at bounding box center [45, 19] width 81 height 38
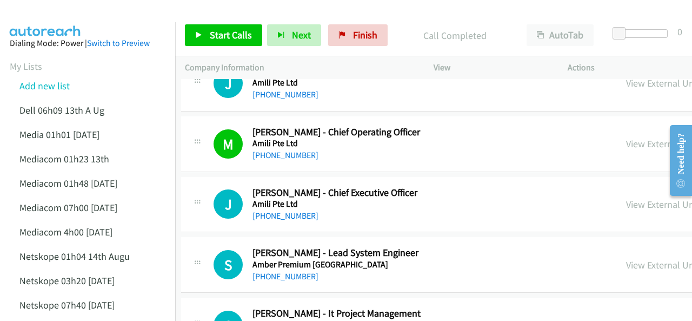
scroll to position [10869, 4]
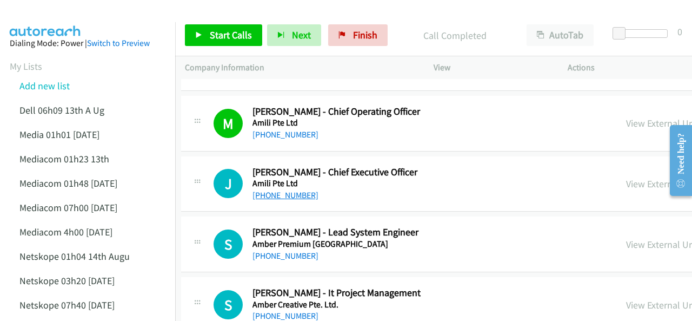
click at [270, 190] on link "[PHONE_NUMBER]" at bounding box center [286, 195] width 66 height 10
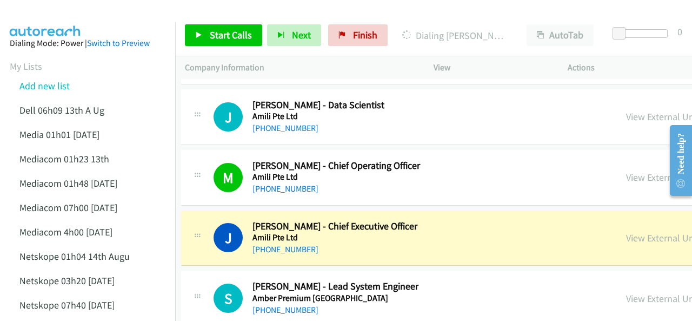
click at [72, 11] on img at bounding box center [45, 19] width 81 height 38
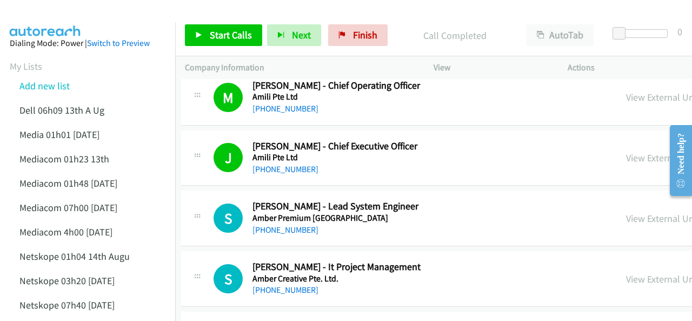
scroll to position [10923, 4]
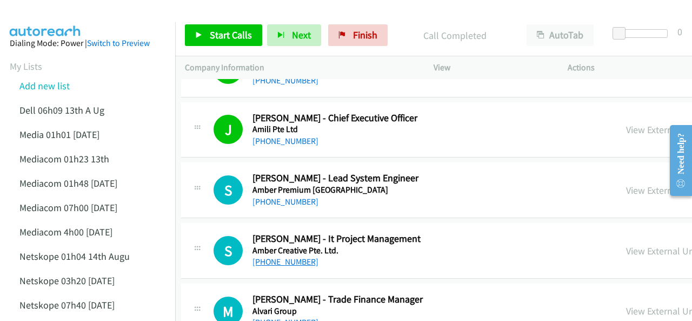
click at [273, 256] on link "[PHONE_NUMBER]" at bounding box center [286, 261] width 66 height 10
click at [74, 10] on img at bounding box center [45, 19] width 81 height 38
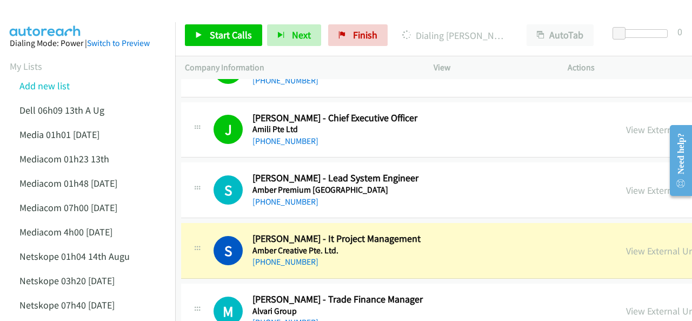
scroll to position [11031, 4]
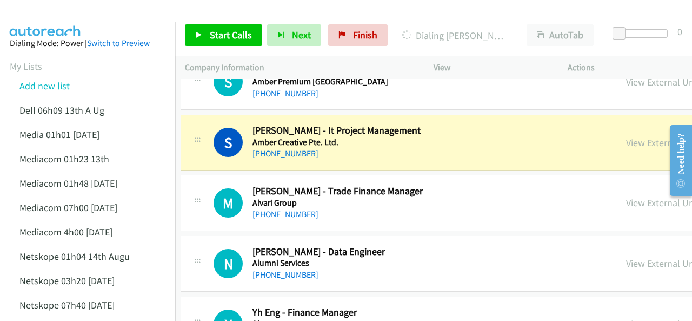
click at [105, 20] on div at bounding box center [341, 21] width 682 height 42
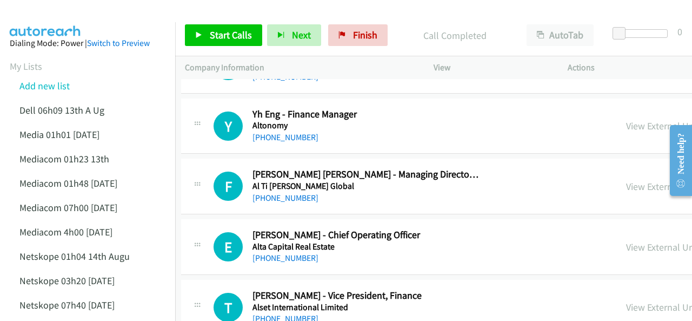
scroll to position [11247, 4]
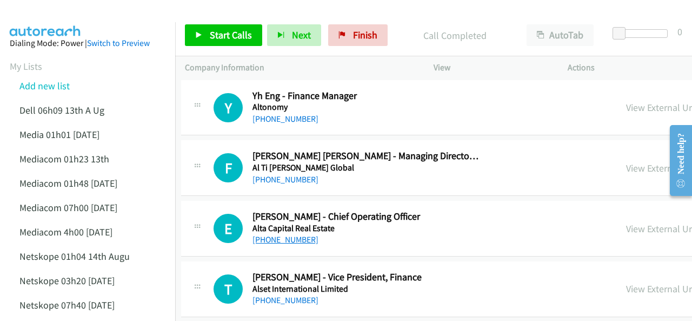
click at [277, 234] on link "[PHONE_NUMBER]" at bounding box center [286, 239] width 66 height 10
click at [79, 19] on img at bounding box center [45, 19] width 81 height 38
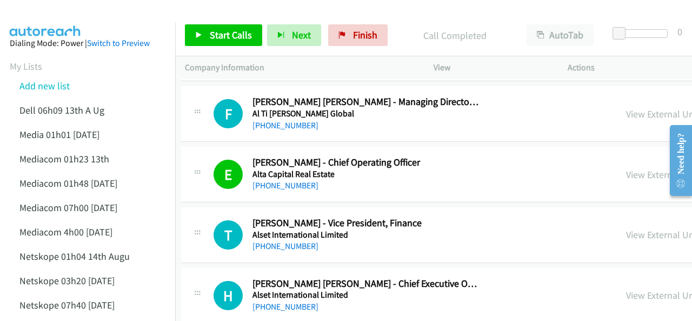
scroll to position [11356, 4]
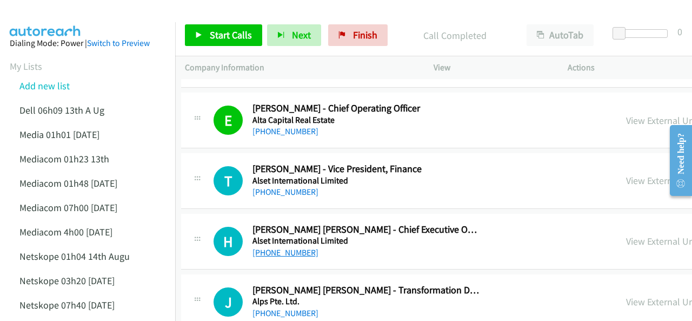
click at [275, 247] on link "[PHONE_NUMBER]" at bounding box center [286, 252] width 66 height 10
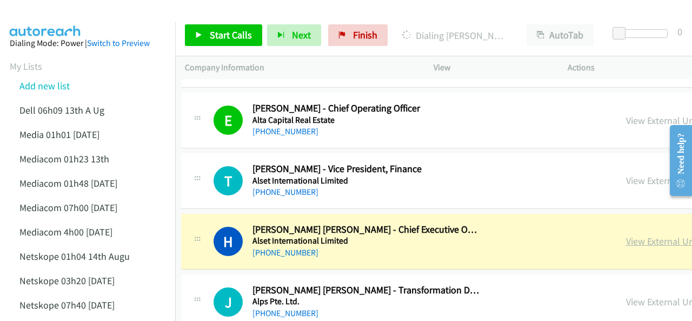
click at [626, 235] on link "View External Url" at bounding box center [660, 241] width 69 height 12
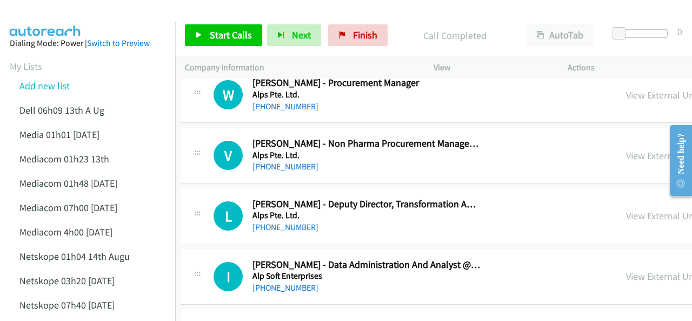
scroll to position [11734, 4]
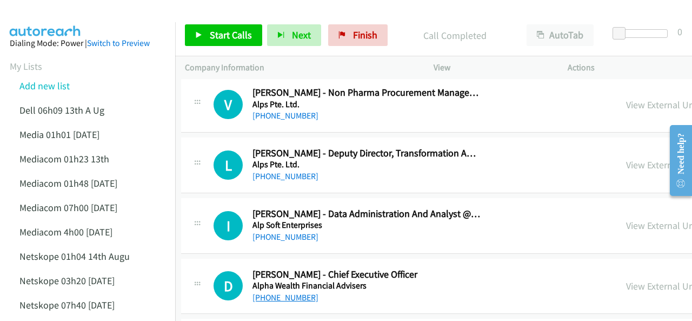
click at [280, 292] on link "[PHONE_NUMBER]" at bounding box center [286, 297] width 66 height 10
click at [49, 14] on img at bounding box center [45, 19] width 81 height 38
click at [51, 10] on img at bounding box center [45, 19] width 81 height 38
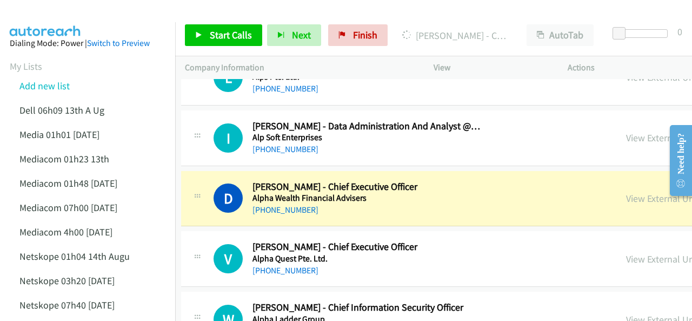
scroll to position [11842, 4]
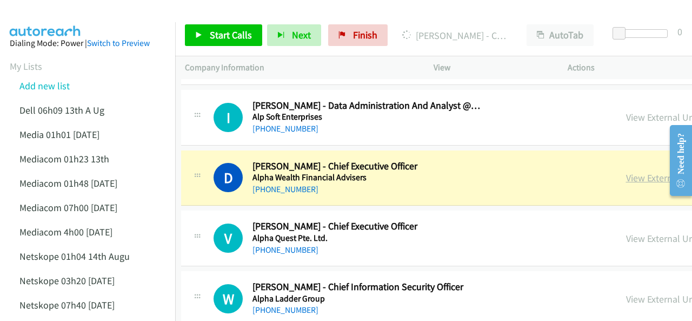
click at [626, 171] on link "View External Url" at bounding box center [660, 177] width 69 height 12
